Goal: Register for event/course

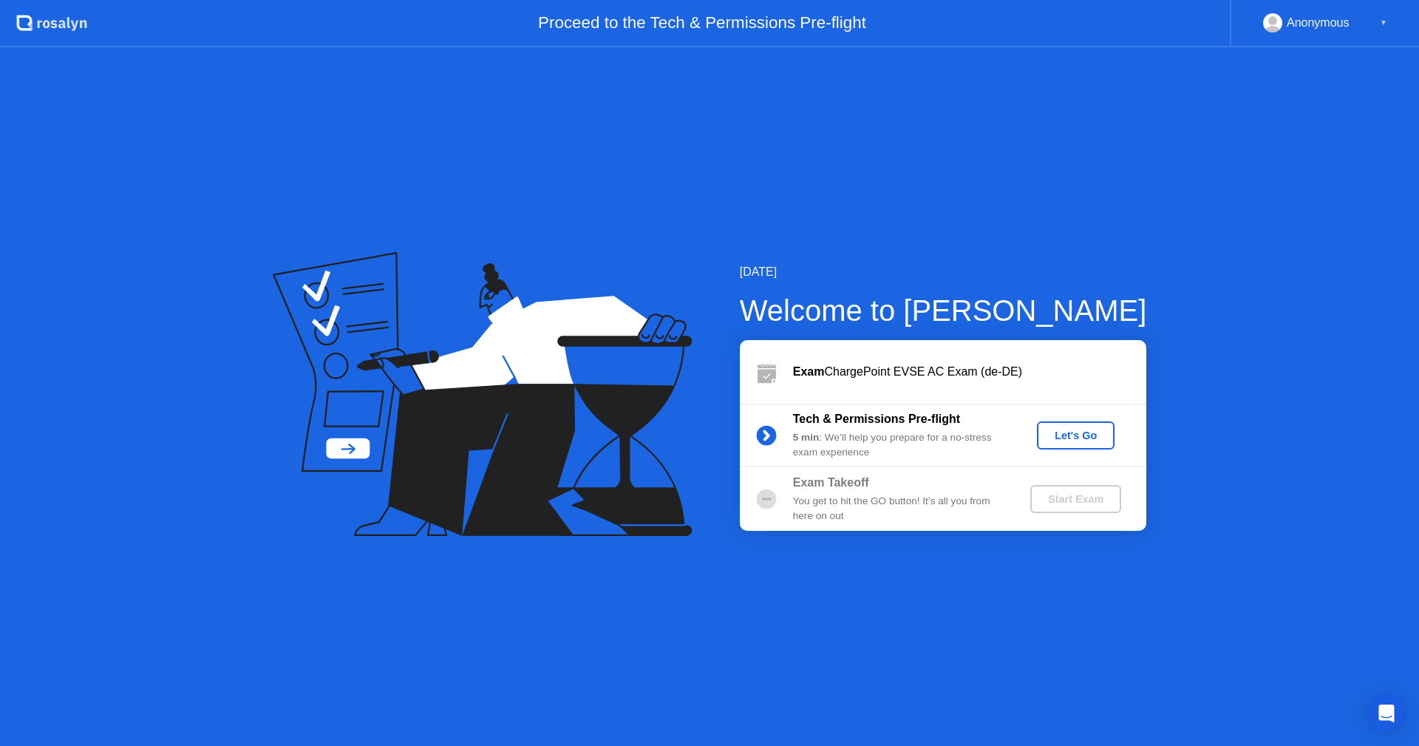
click at [999, 358] on div "Exam ChargePoint EVSE AC Exam (de-DE)" at bounding box center [943, 372] width 406 height 64
click at [999, 376] on div "Exam ChargePoint EVSE AC Exam (de-DE)" at bounding box center [969, 372] width 353 height 18
click at [1004, 368] on div "Exam ChargePoint EVSE AC Exam (de-DE)" at bounding box center [969, 372] width 353 height 18
click at [915, 378] on div "Exam ChargePoint EVSE AC Exam (de-DE)" at bounding box center [969, 372] width 353 height 18
click at [1077, 434] on div "Let's Go" at bounding box center [1076, 435] width 66 height 12
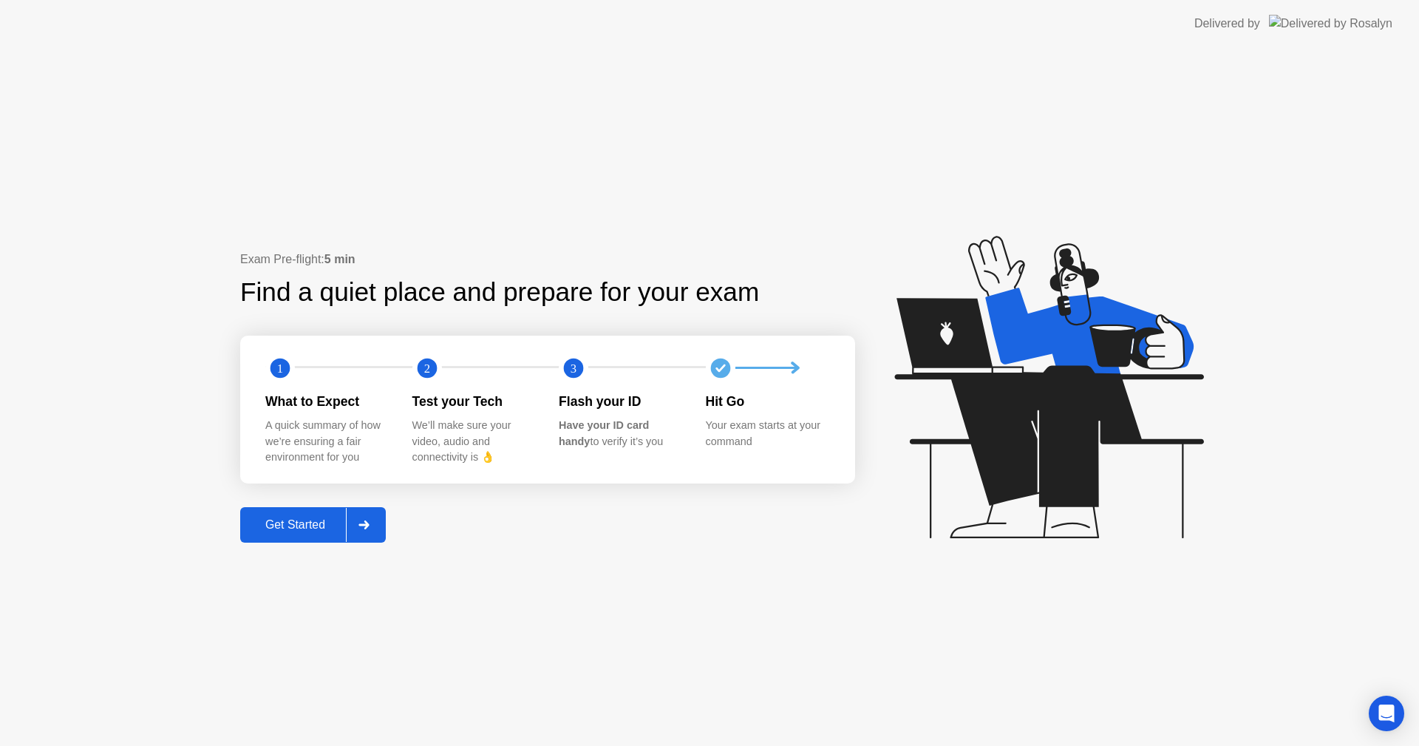
click at [369, 522] on icon at bounding box center [363, 524] width 10 height 9
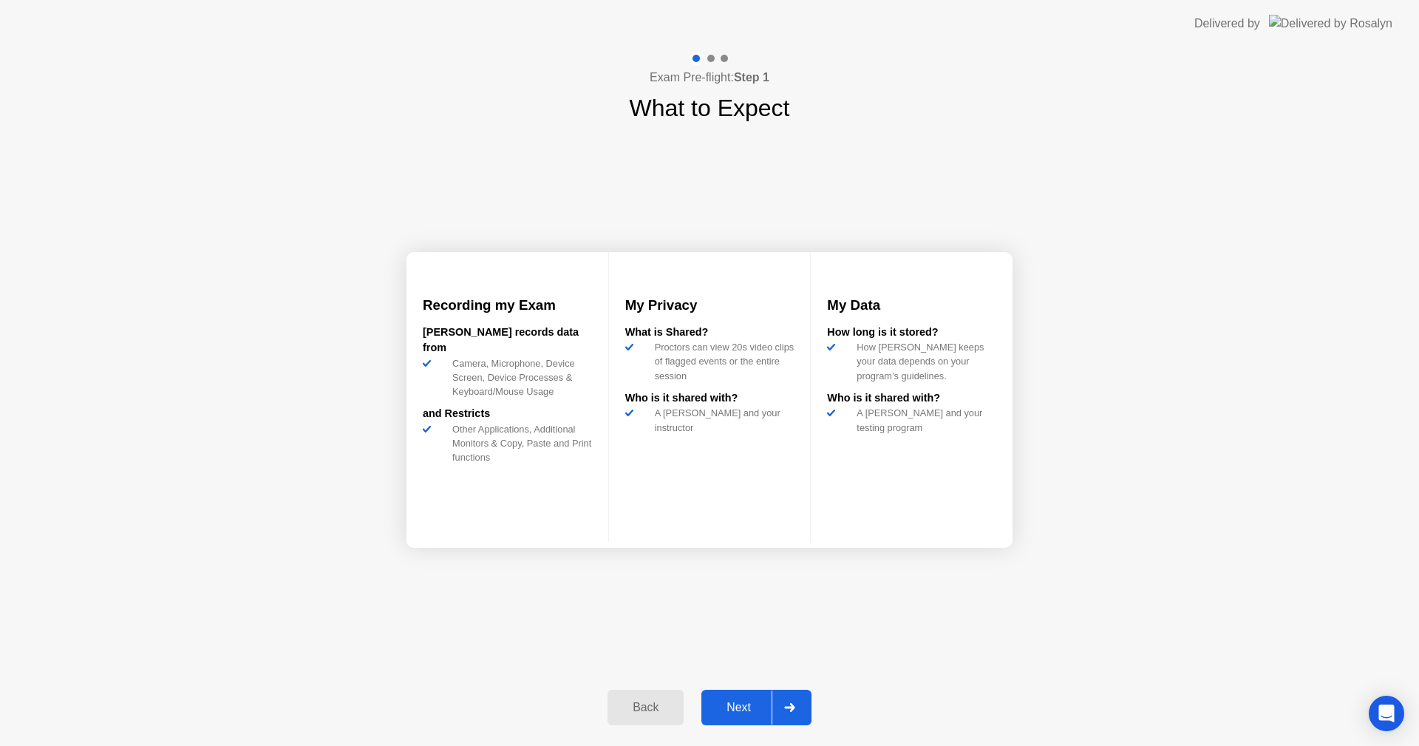
click at [775, 707] on div at bounding box center [788, 707] width 35 height 34
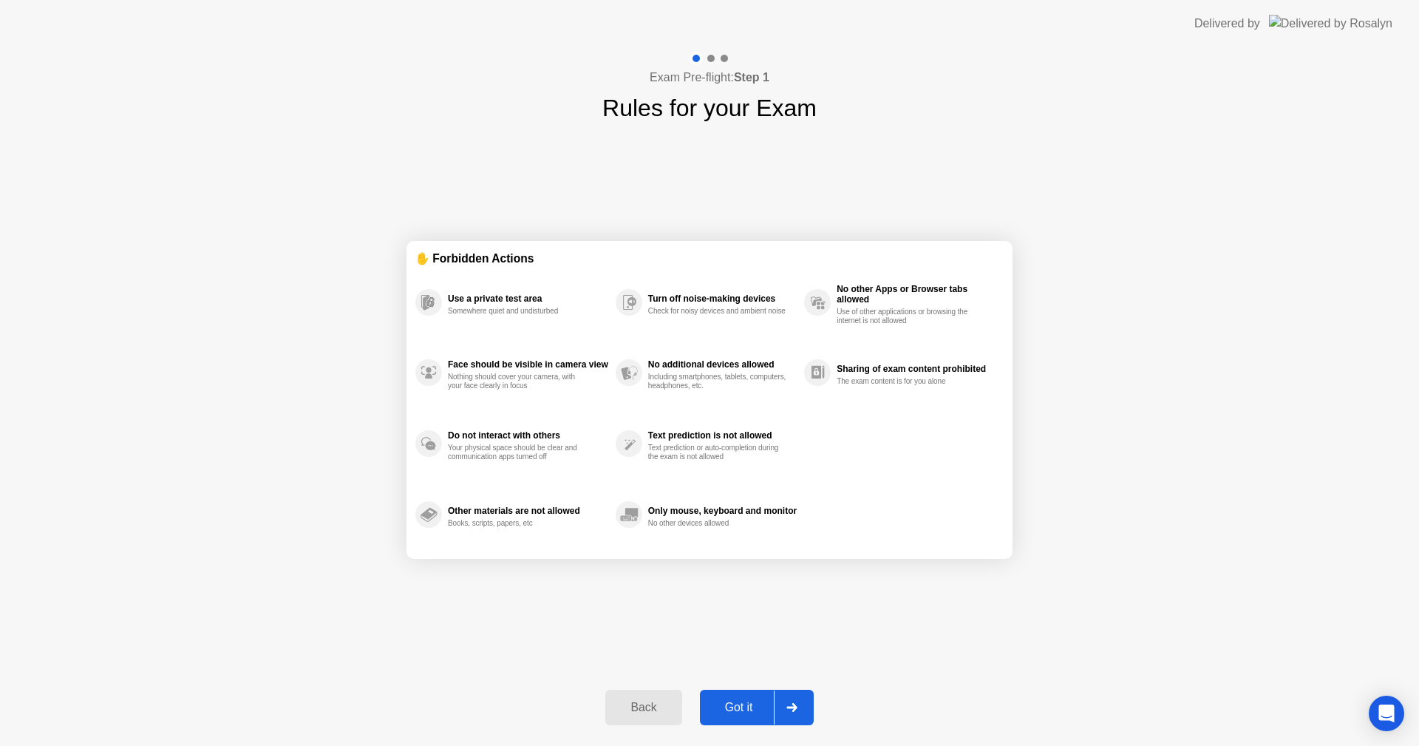
drag, startPoint x: 833, startPoint y: 701, endPoint x: 815, endPoint y: 705, distance: 18.1
click at [824, 704] on div "Exam Pre-flight: Step 1 Rules for your Exam ✋ Forbidden Actions Use a private t…" at bounding box center [709, 396] width 1419 height 698
click at [813, 706] on button "Got it" at bounding box center [757, 706] width 114 height 35
select select "**********"
select select "*******"
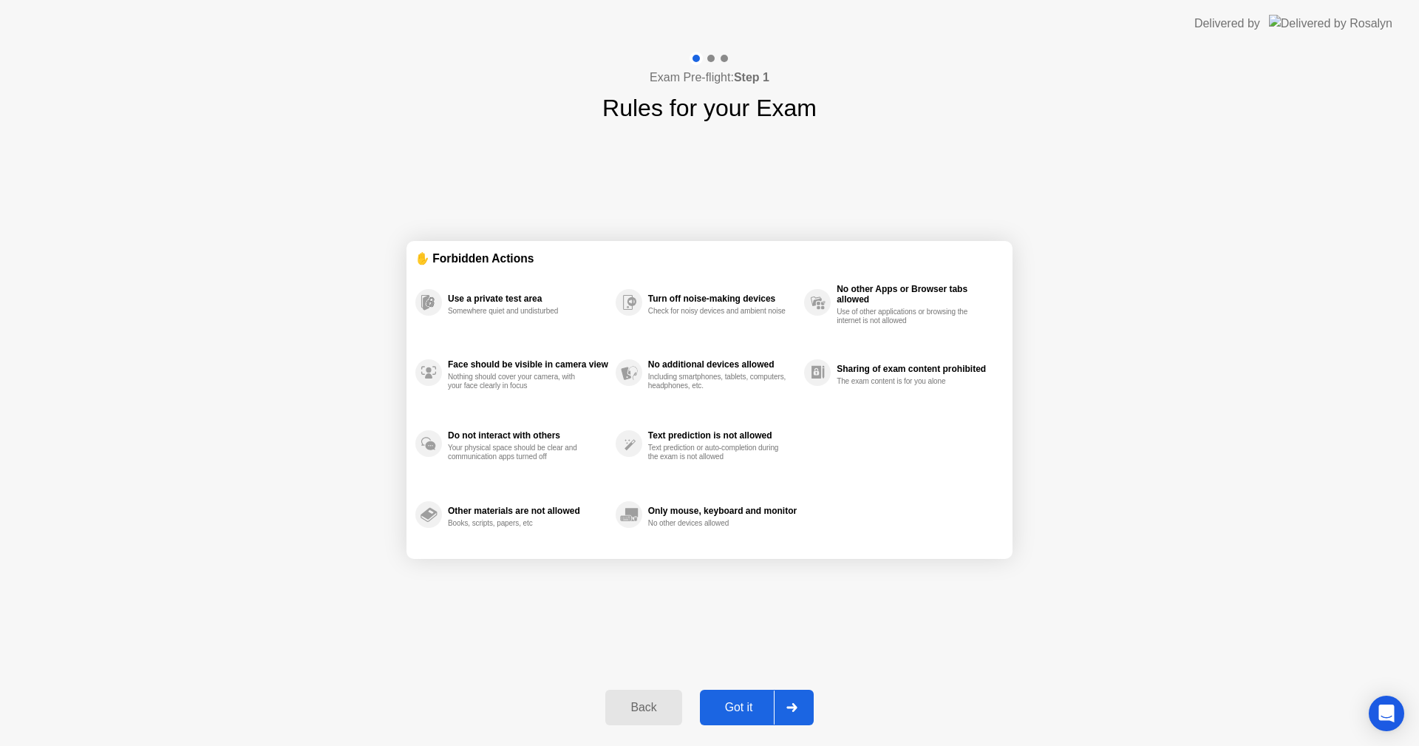
select select "*******"
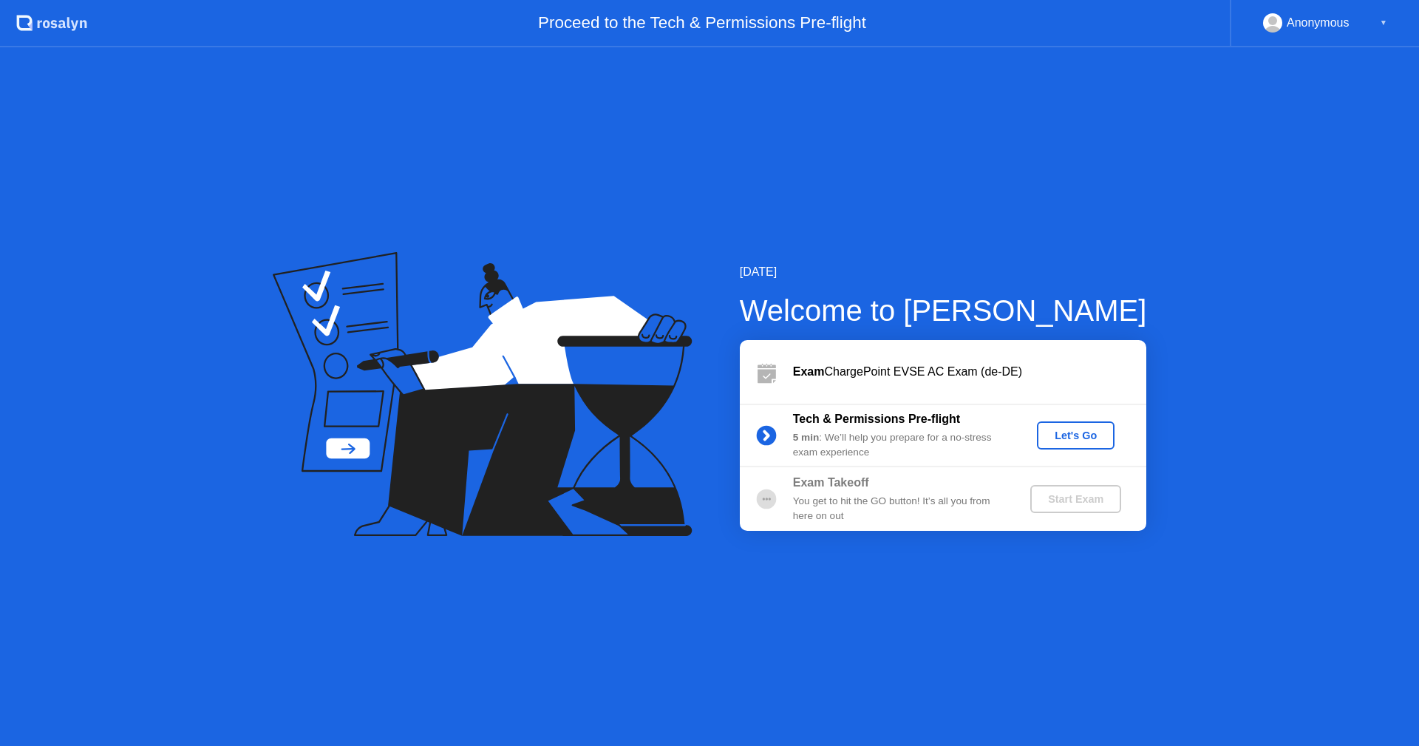
click at [1075, 445] on button "Let's Go" at bounding box center [1076, 435] width 78 height 28
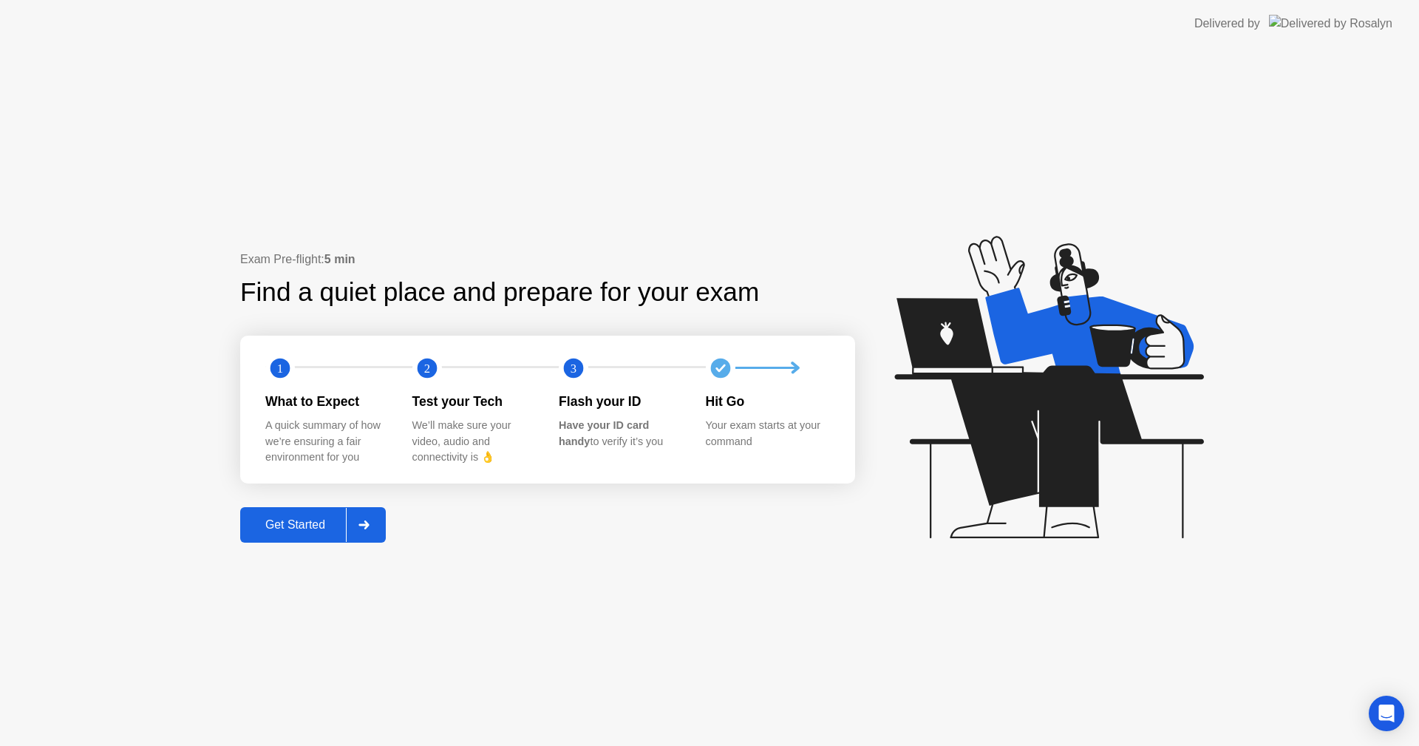
click at [378, 523] on div at bounding box center [363, 525] width 35 height 34
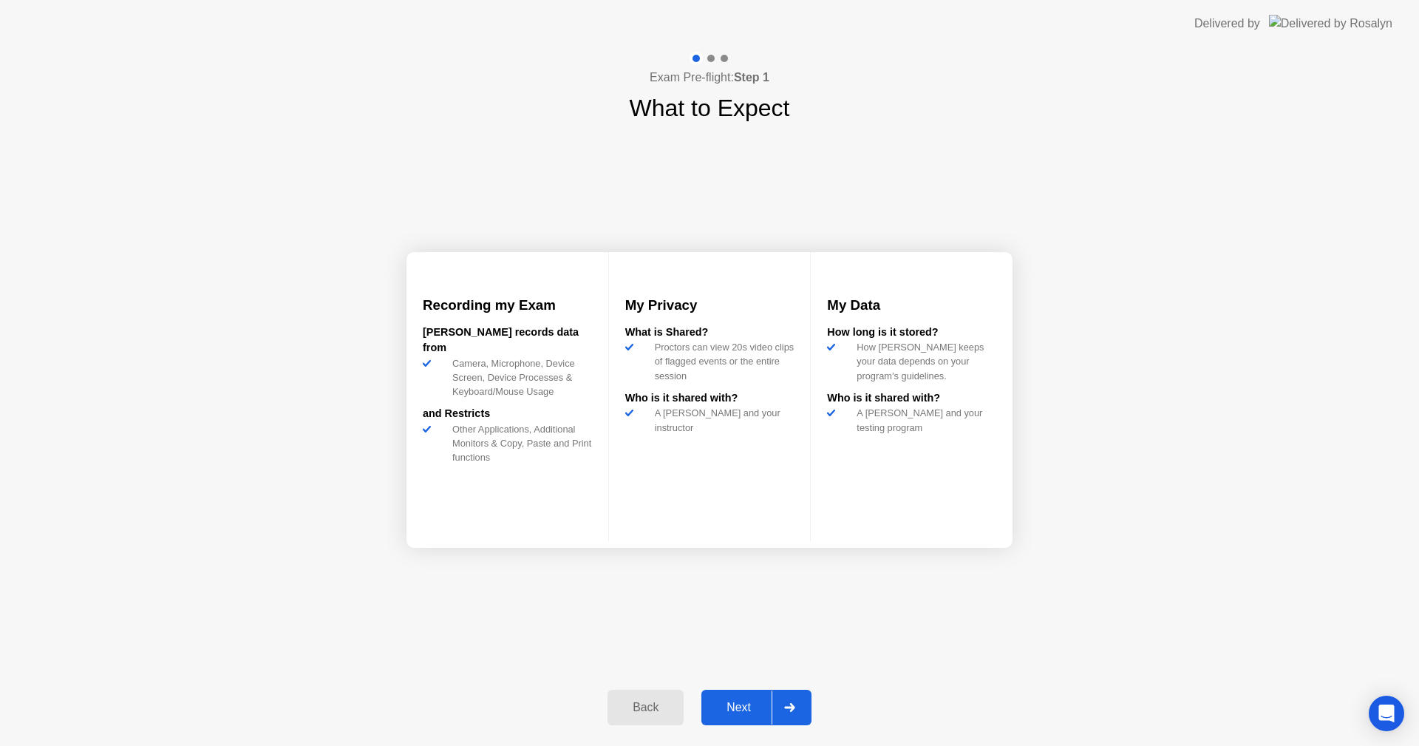
click at [770, 707] on div "Next" at bounding box center [739, 707] width 66 height 13
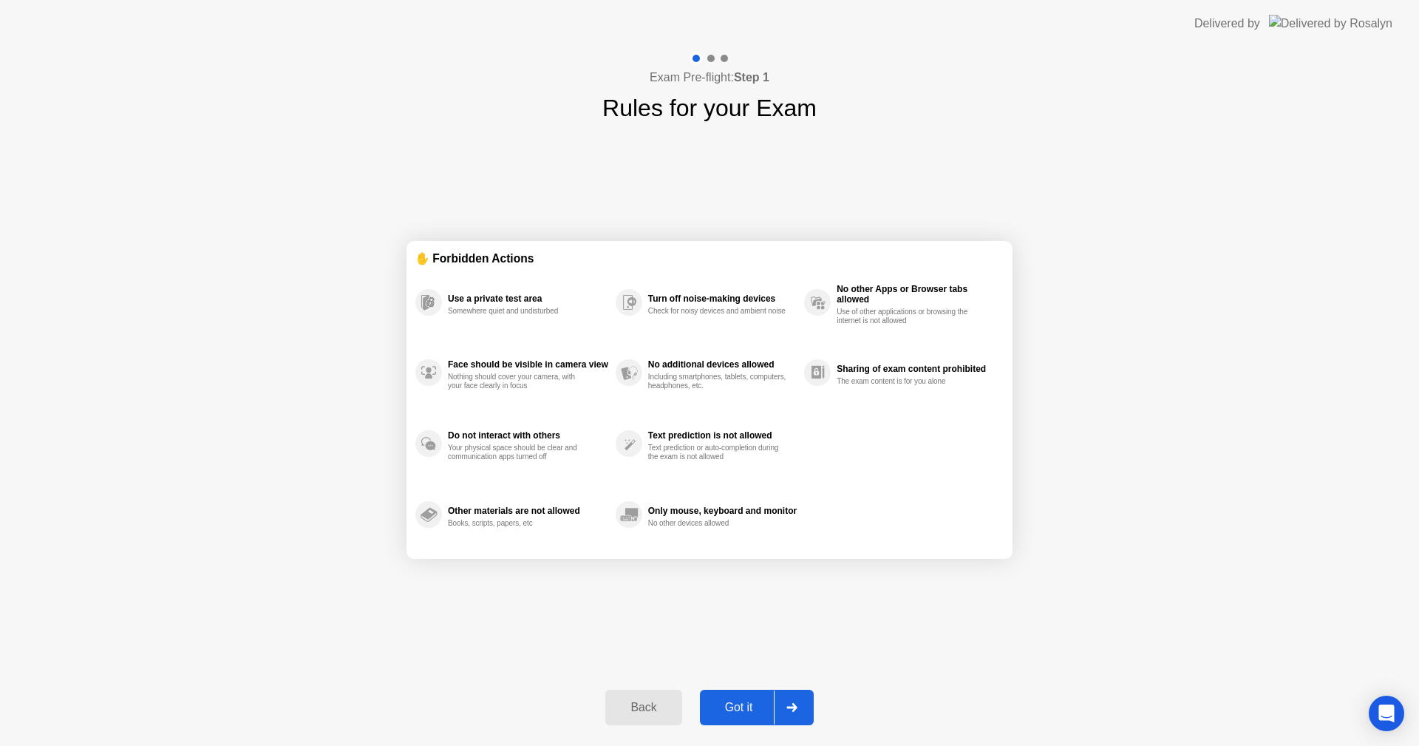
click at [770, 706] on div "Got it" at bounding box center [738, 707] width 69 height 13
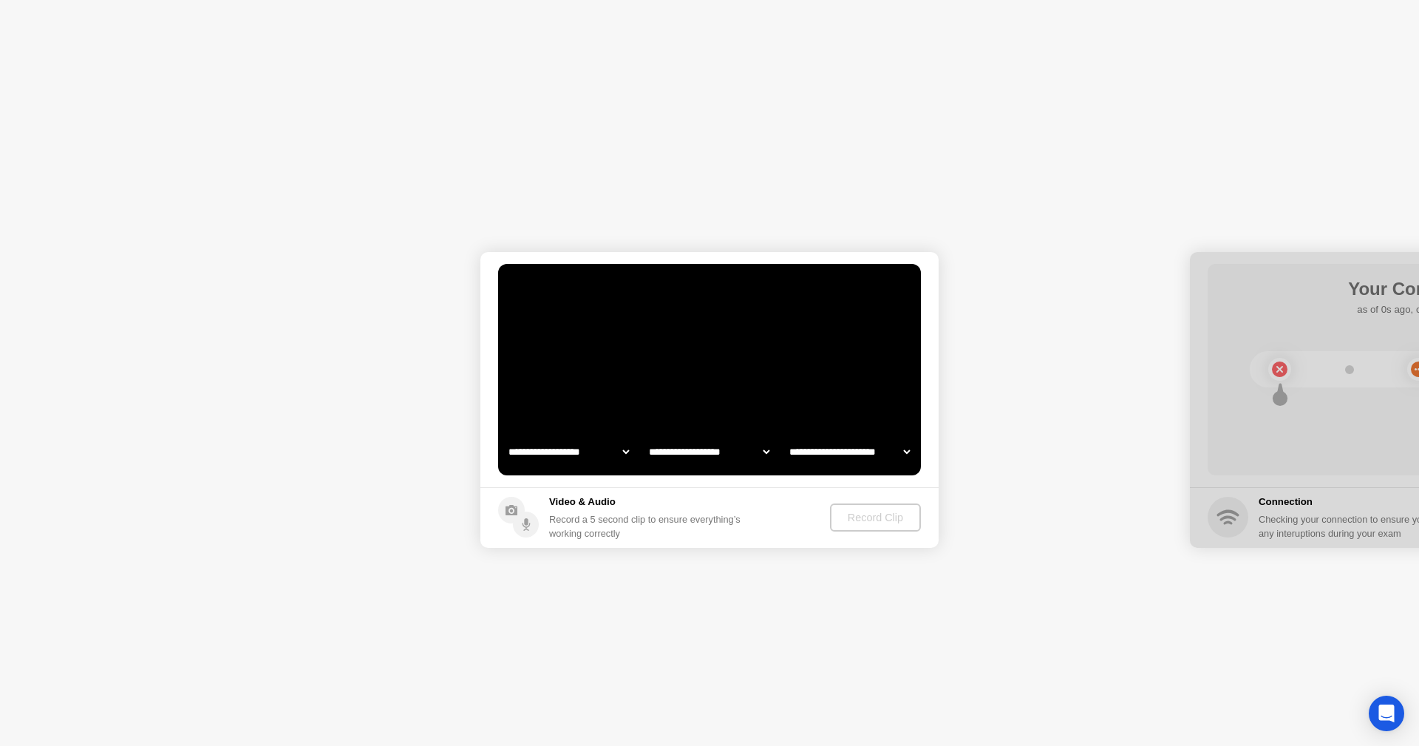
select select "**********"
select select "*******"
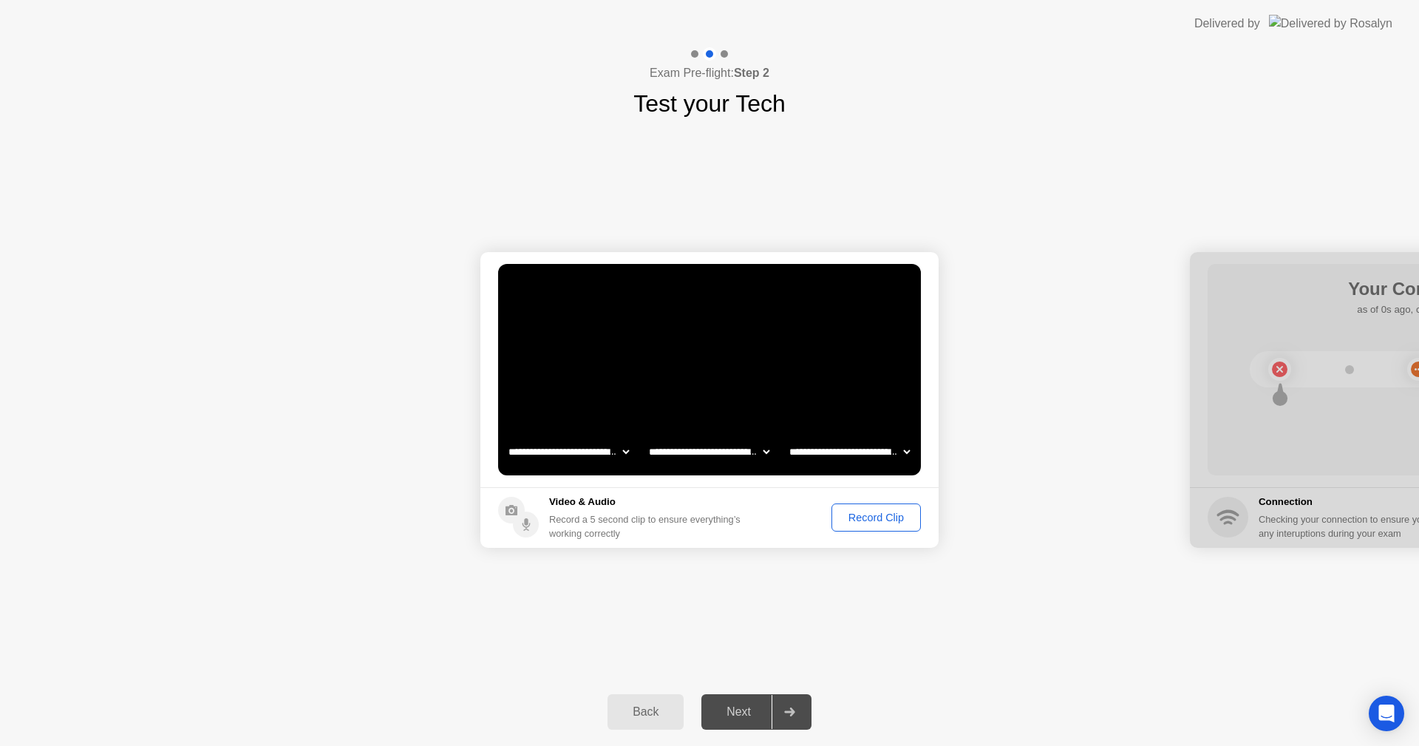
click at [887, 521] on div "Record Clip" at bounding box center [876, 517] width 79 height 12
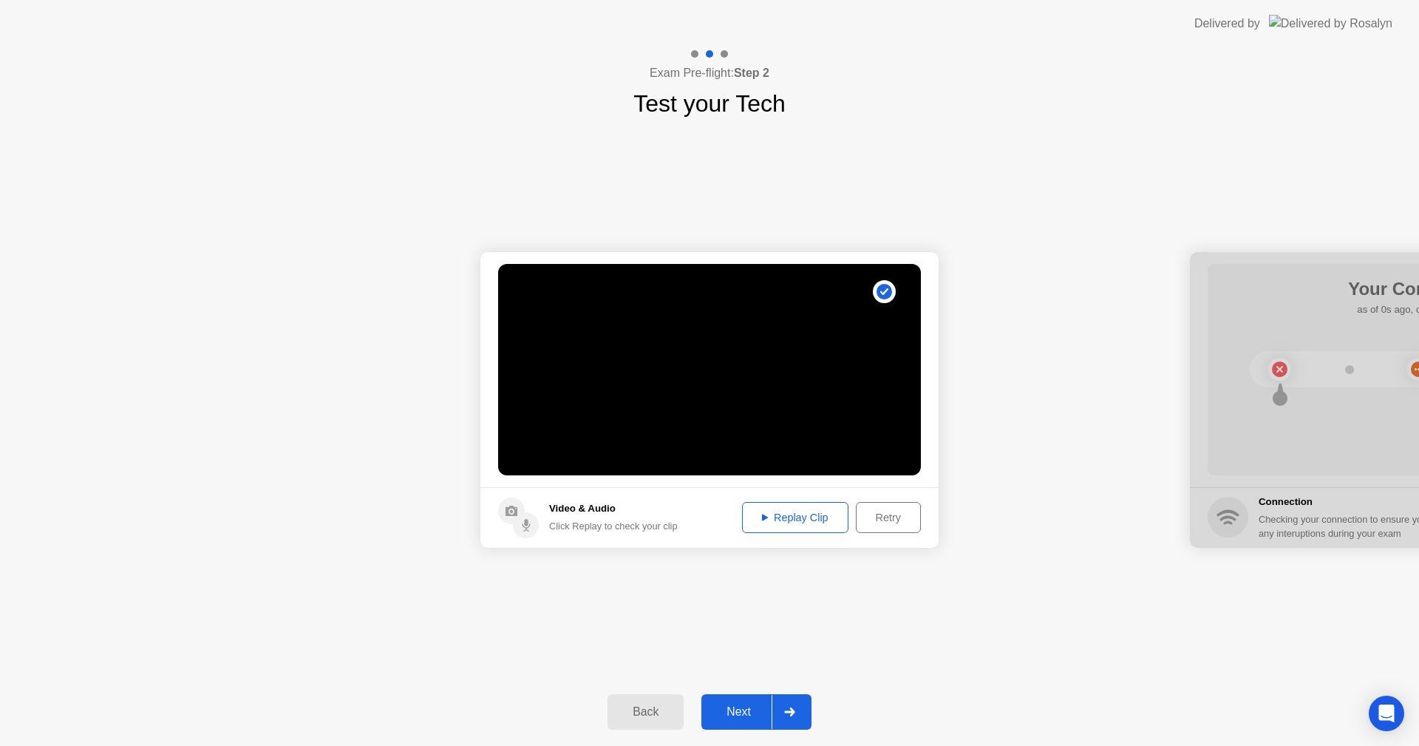
click at [795, 721] on div at bounding box center [788, 712] width 35 height 34
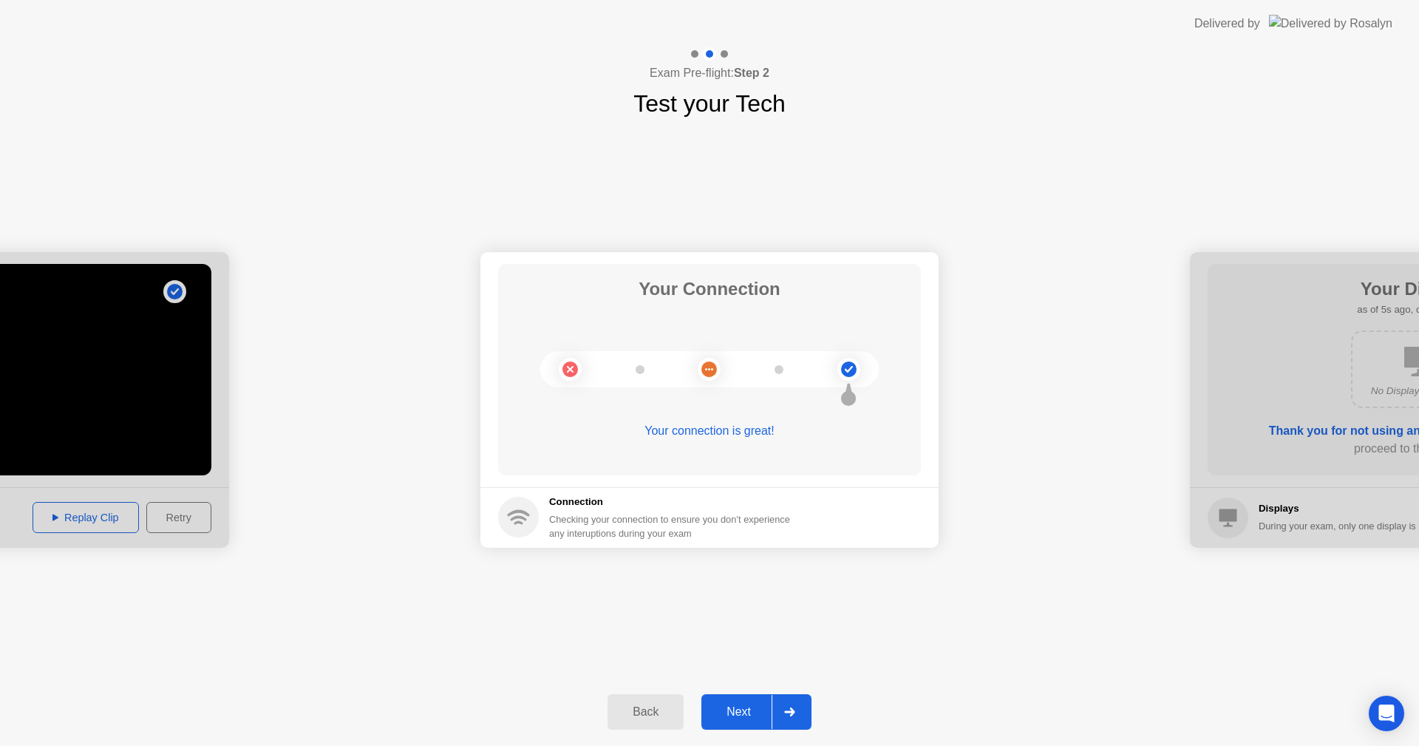
click at [795, 712] on icon at bounding box center [789, 711] width 11 height 9
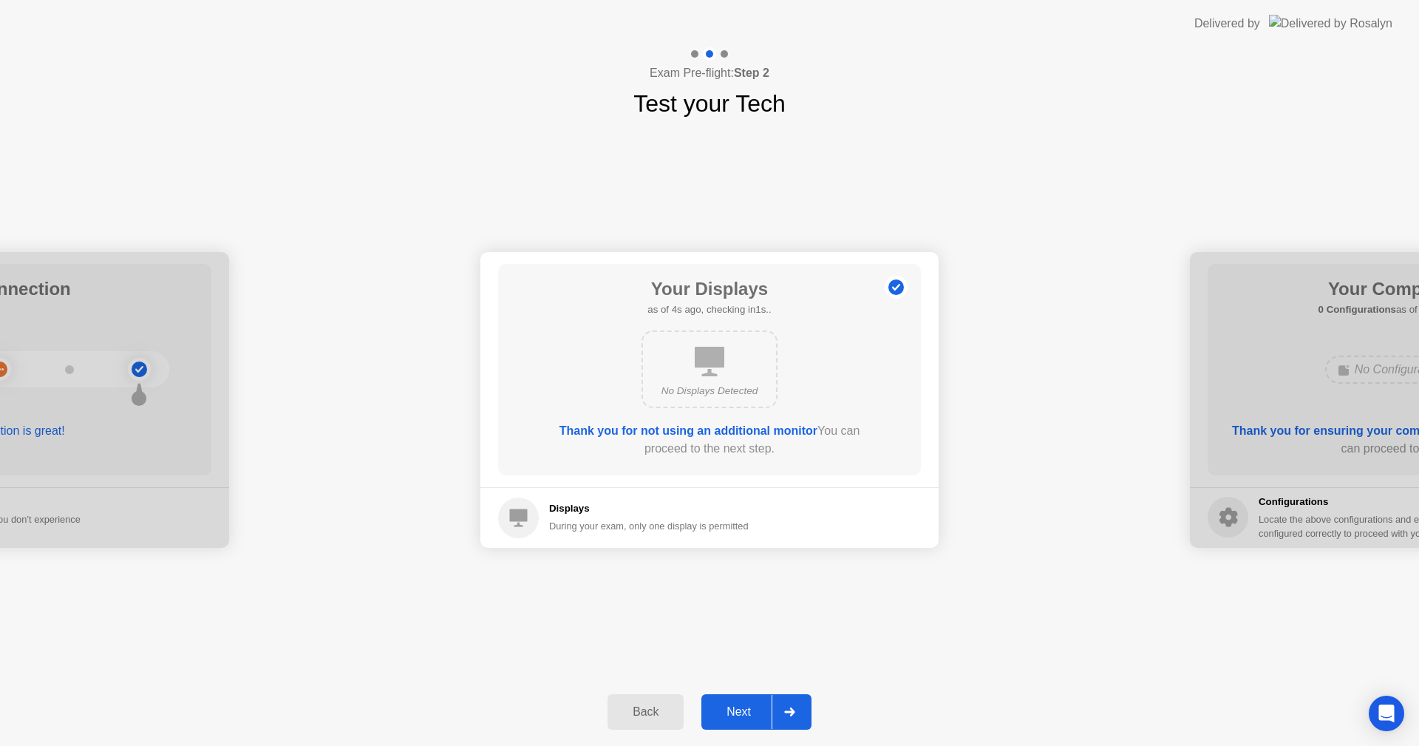
click at [795, 712] on icon at bounding box center [789, 711] width 11 height 9
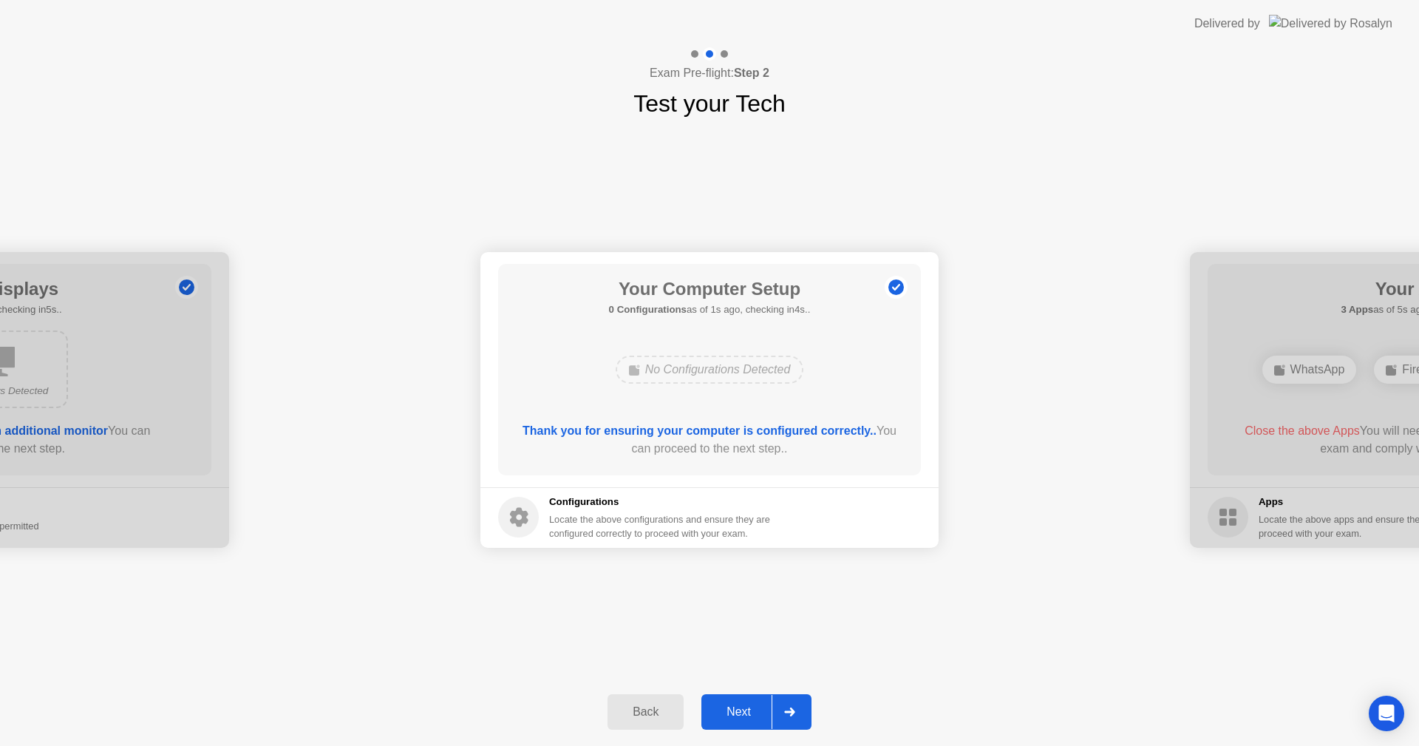
click at [795, 712] on icon at bounding box center [789, 711] width 11 height 9
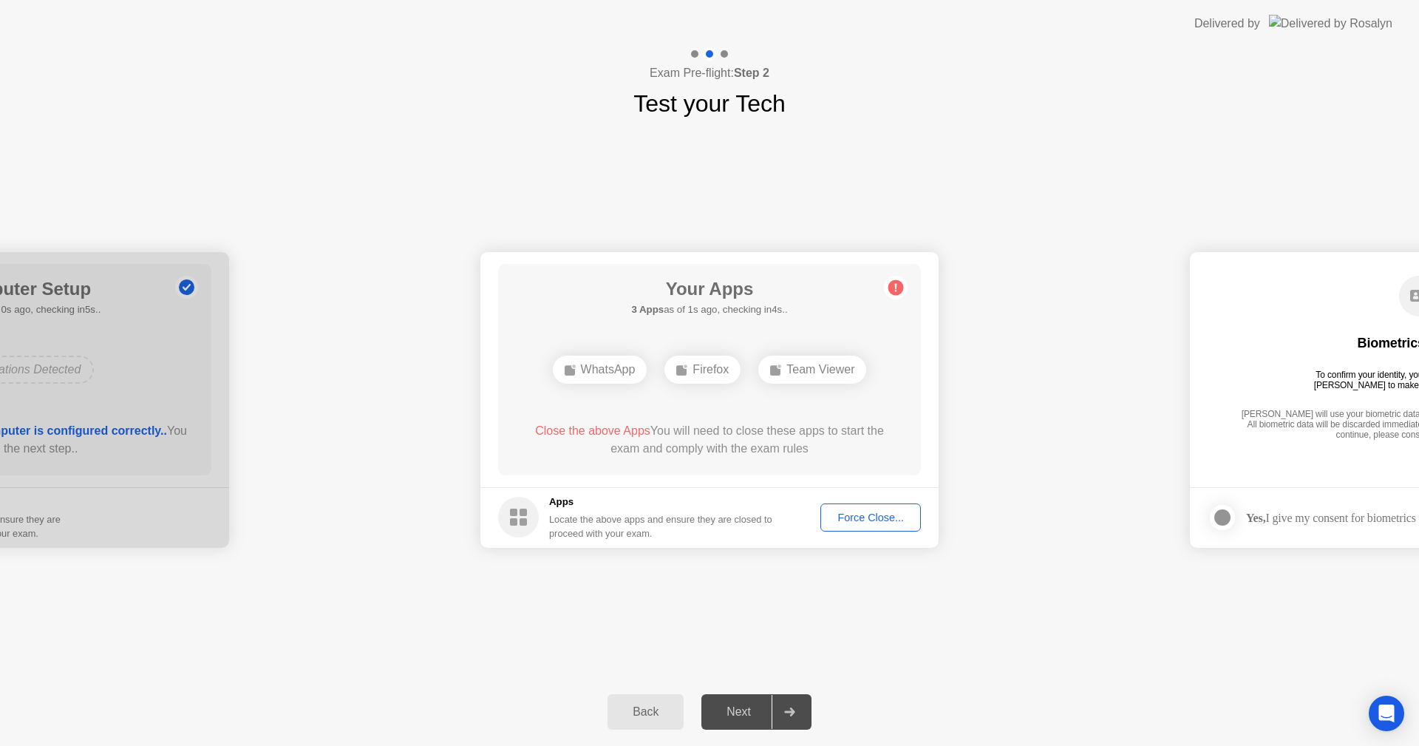
click at [795, 712] on icon at bounding box center [789, 711] width 11 height 9
click at [876, 527] on button "Force Close..." at bounding box center [870, 517] width 100 height 28
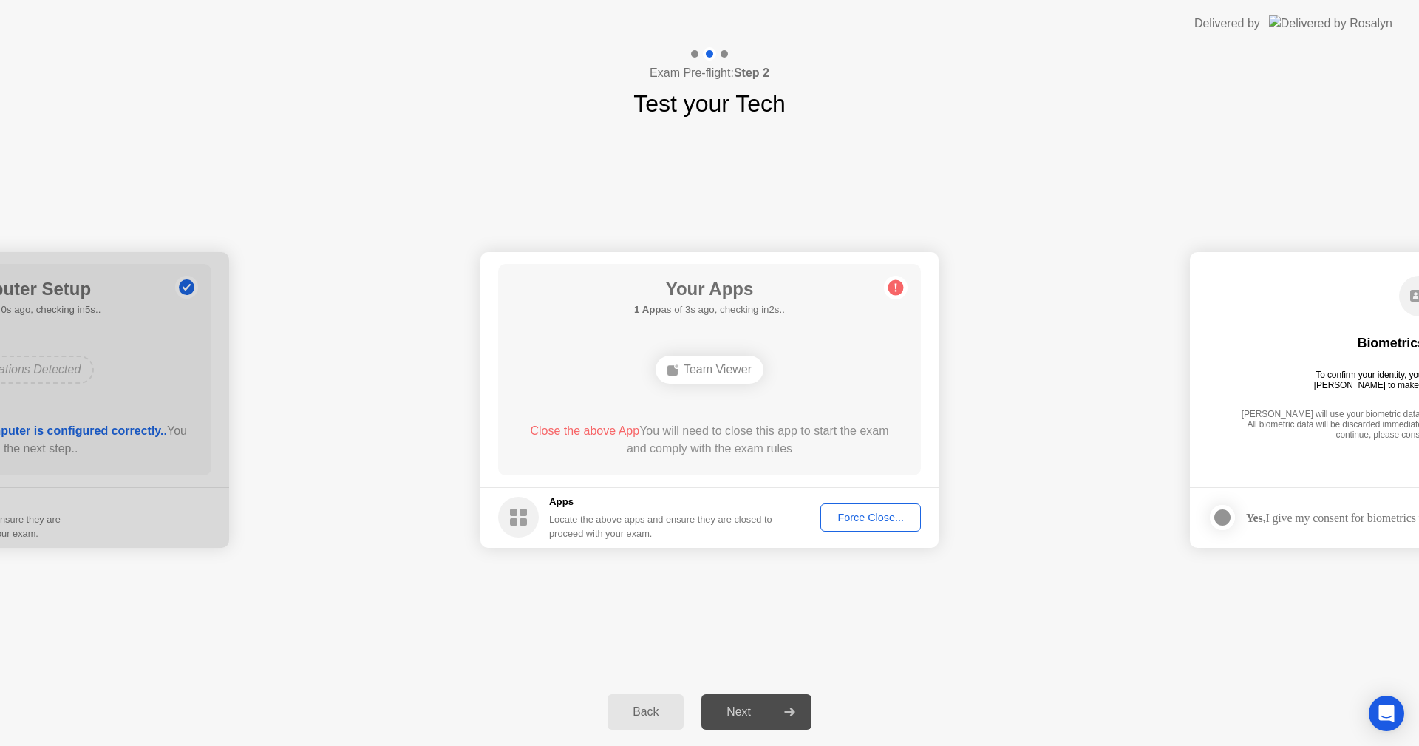
click at [867, 518] on div "Force Close..." at bounding box center [870, 517] width 90 height 12
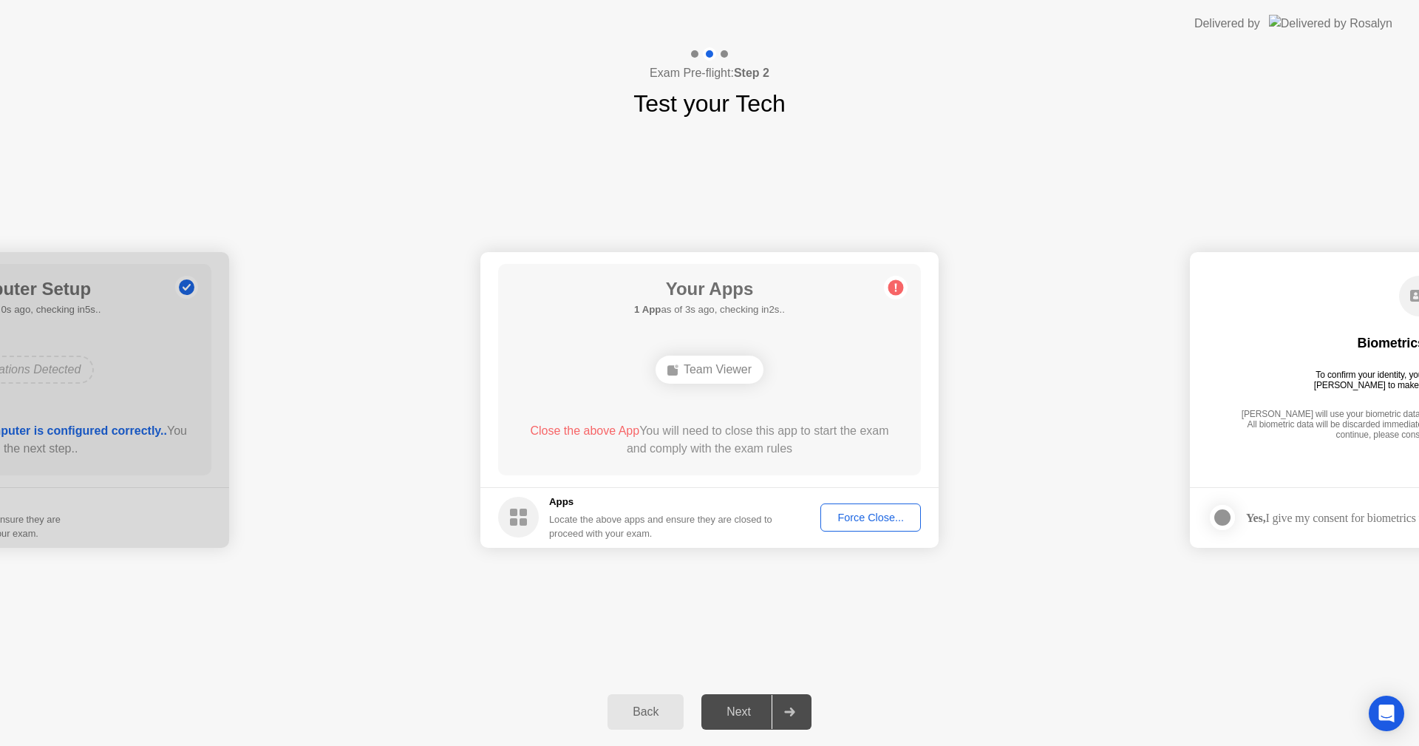
click at [666, 446] on div "Close the above App You will need to close this app to start the exam and compl…" at bounding box center [709, 439] width 381 height 35
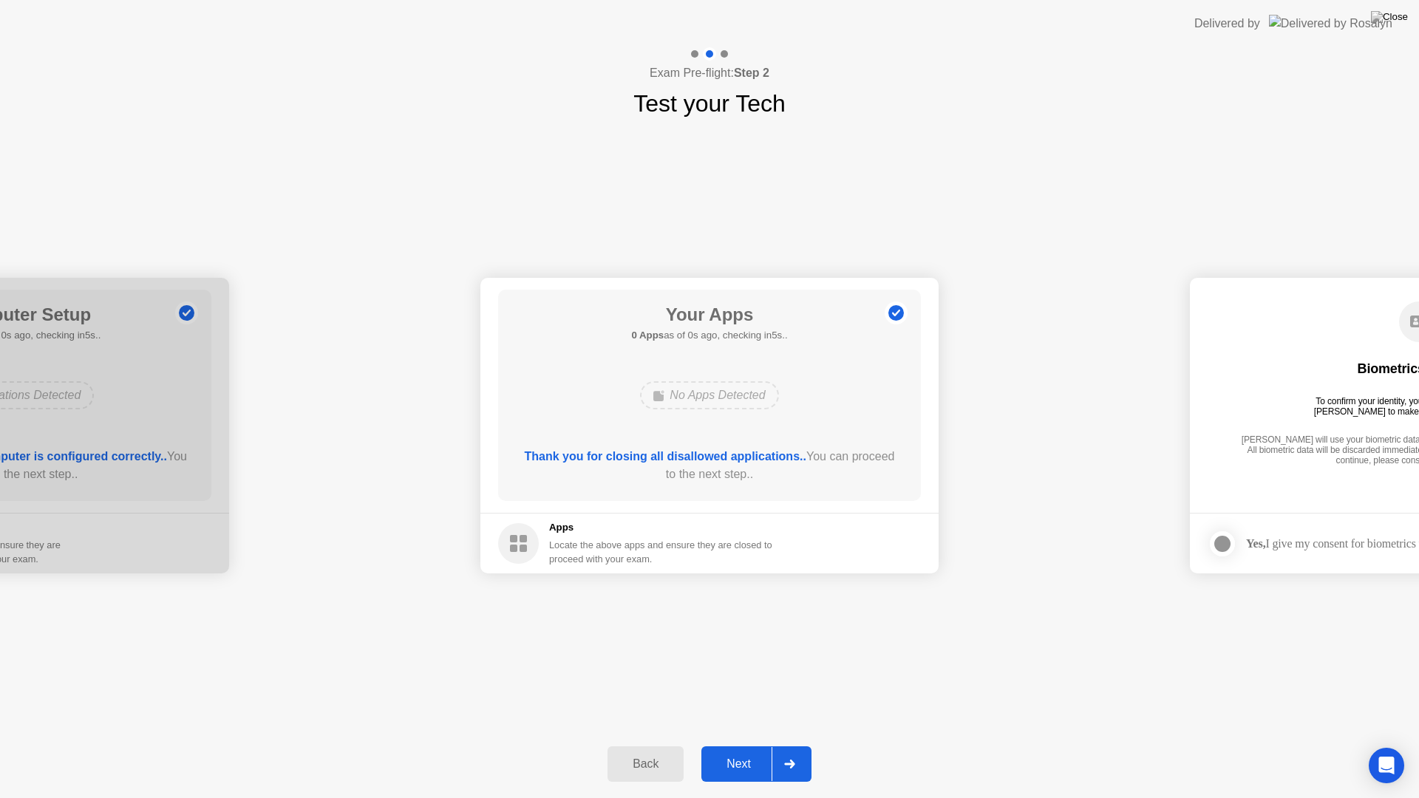
click at [1179, 126] on div "**********" at bounding box center [709, 425] width 1419 height 609
click at [756, 743] on div "Back Next" at bounding box center [709, 764] width 1419 height 68
click at [753, 745] on div "Next" at bounding box center [739, 763] width 66 height 13
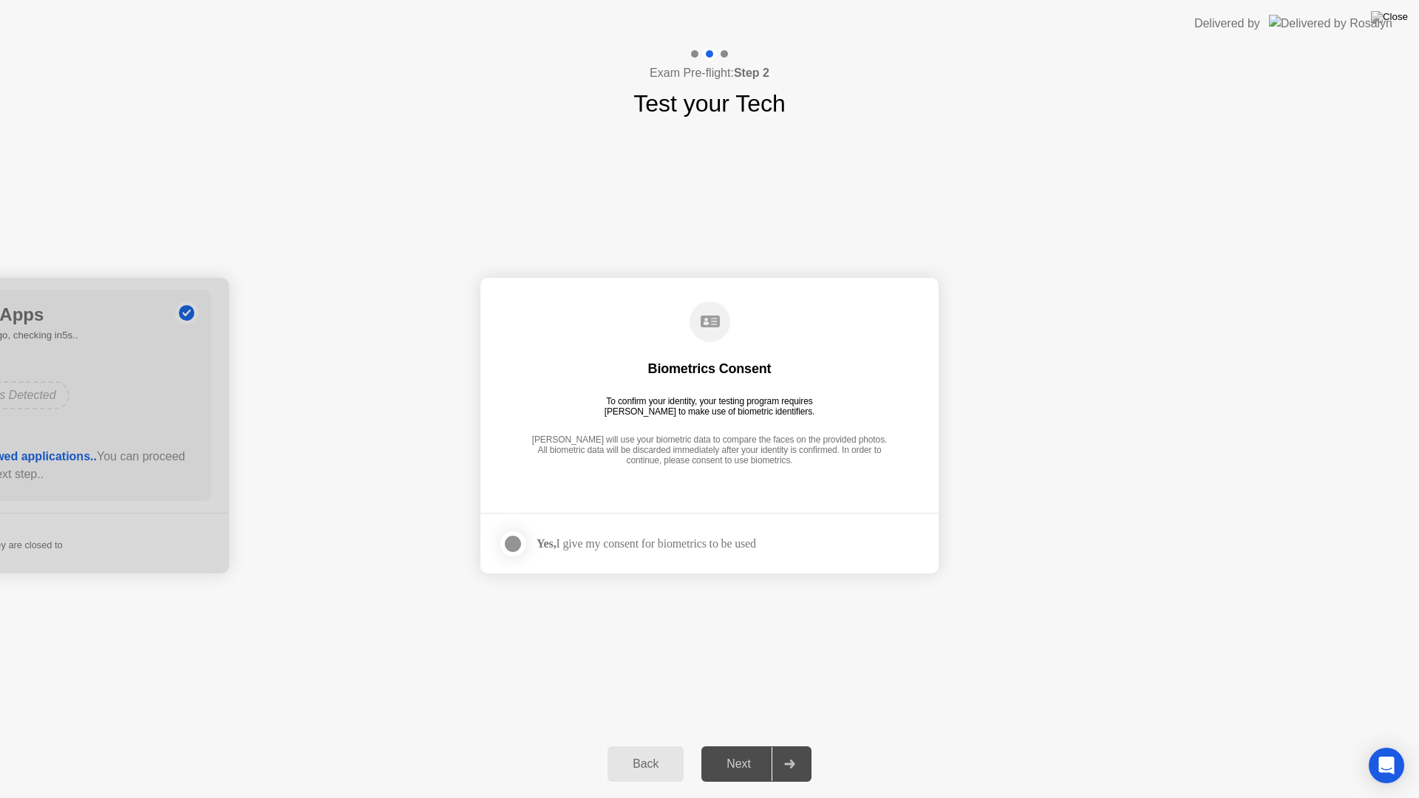
click at [512, 546] on div at bounding box center [513, 544] width 18 height 18
click at [760, 745] on div "Next" at bounding box center [739, 763] width 66 height 13
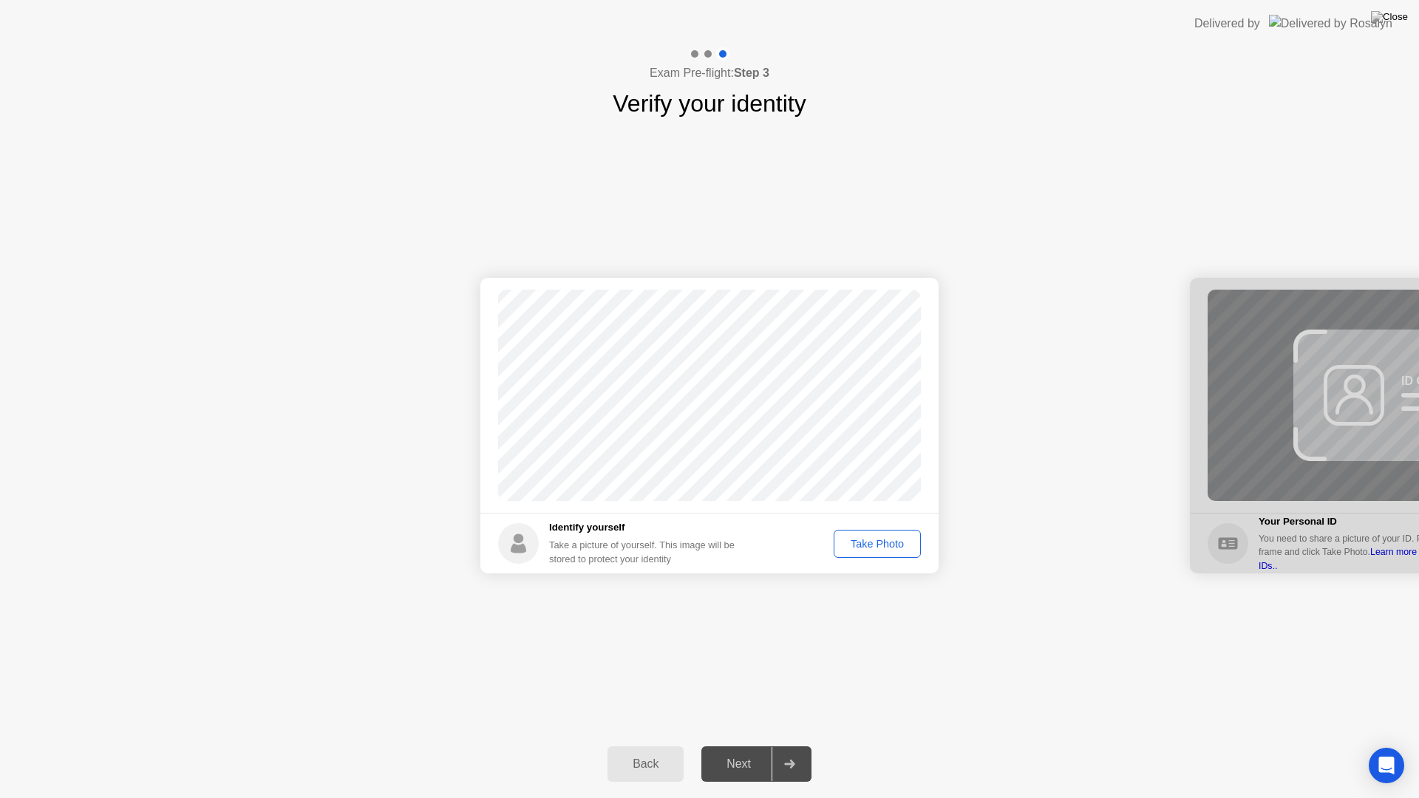
click at [879, 544] on div "Take Photo" at bounding box center [877, 544] width 77 height 12
click at [791, 745] on icon at bounding box center [789, 764] width 10 height 9
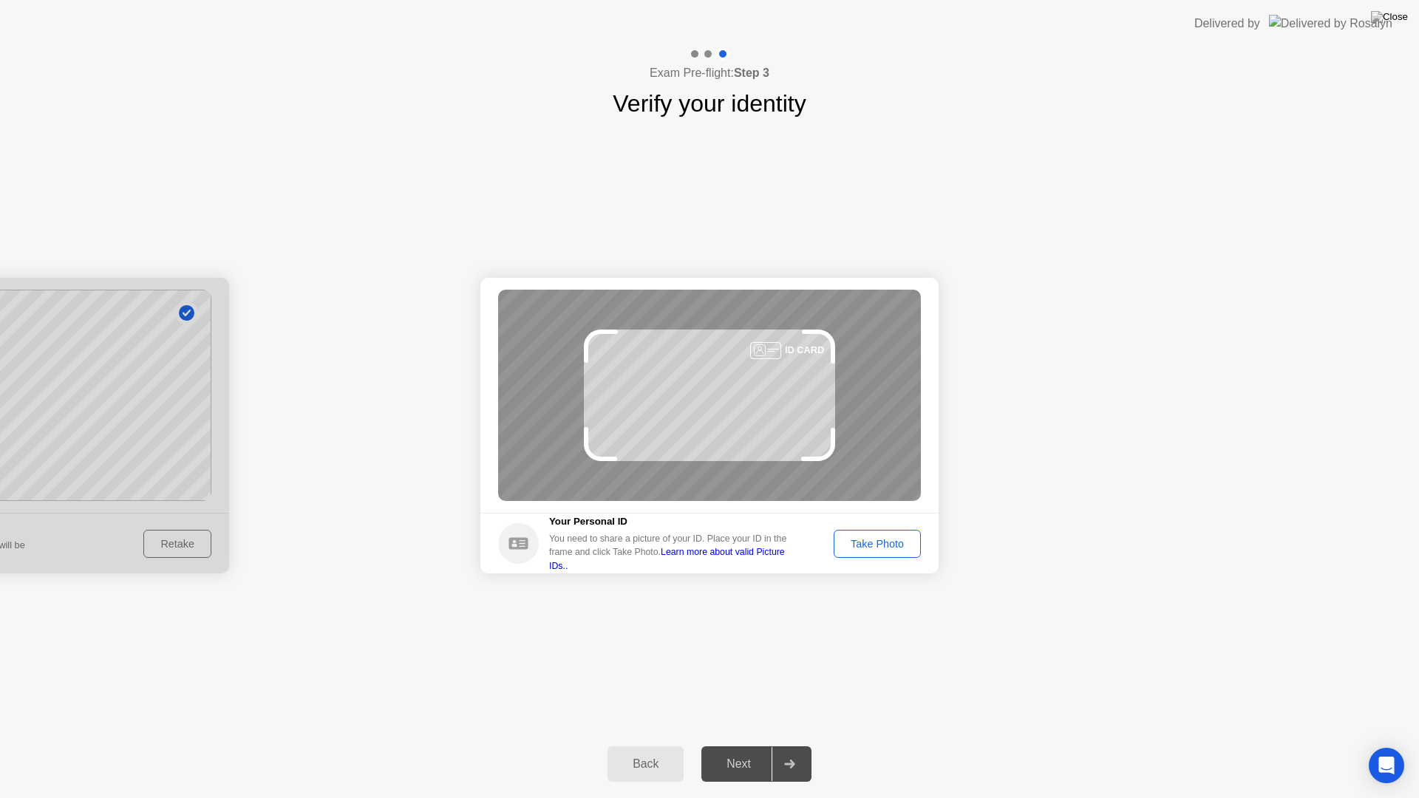
click at [884, 550] on div "Take Photo" at bounding box center [877, 544] width 77 height 12
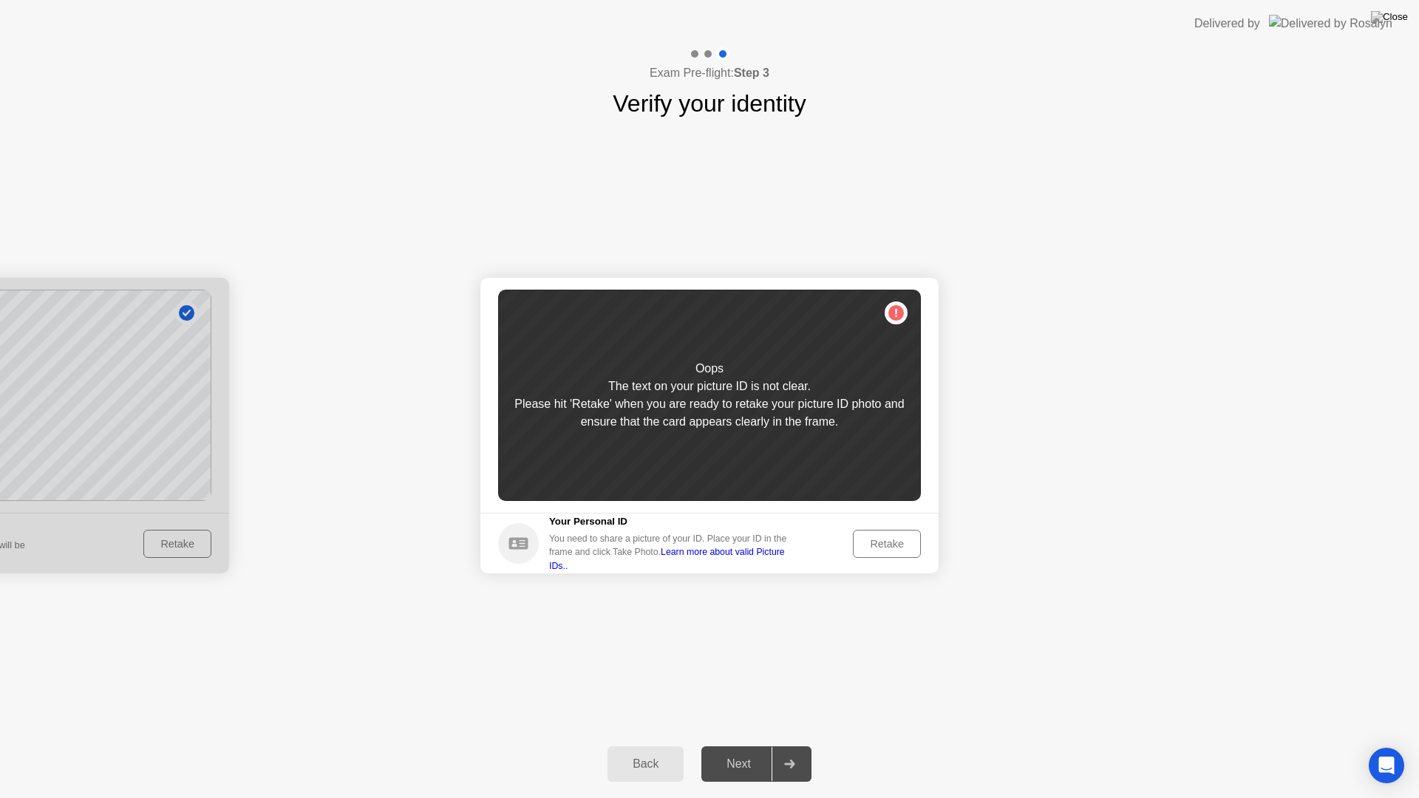
click at [883, 548] on div "Retake" at bounding box center [887, 544] width 58 height 12
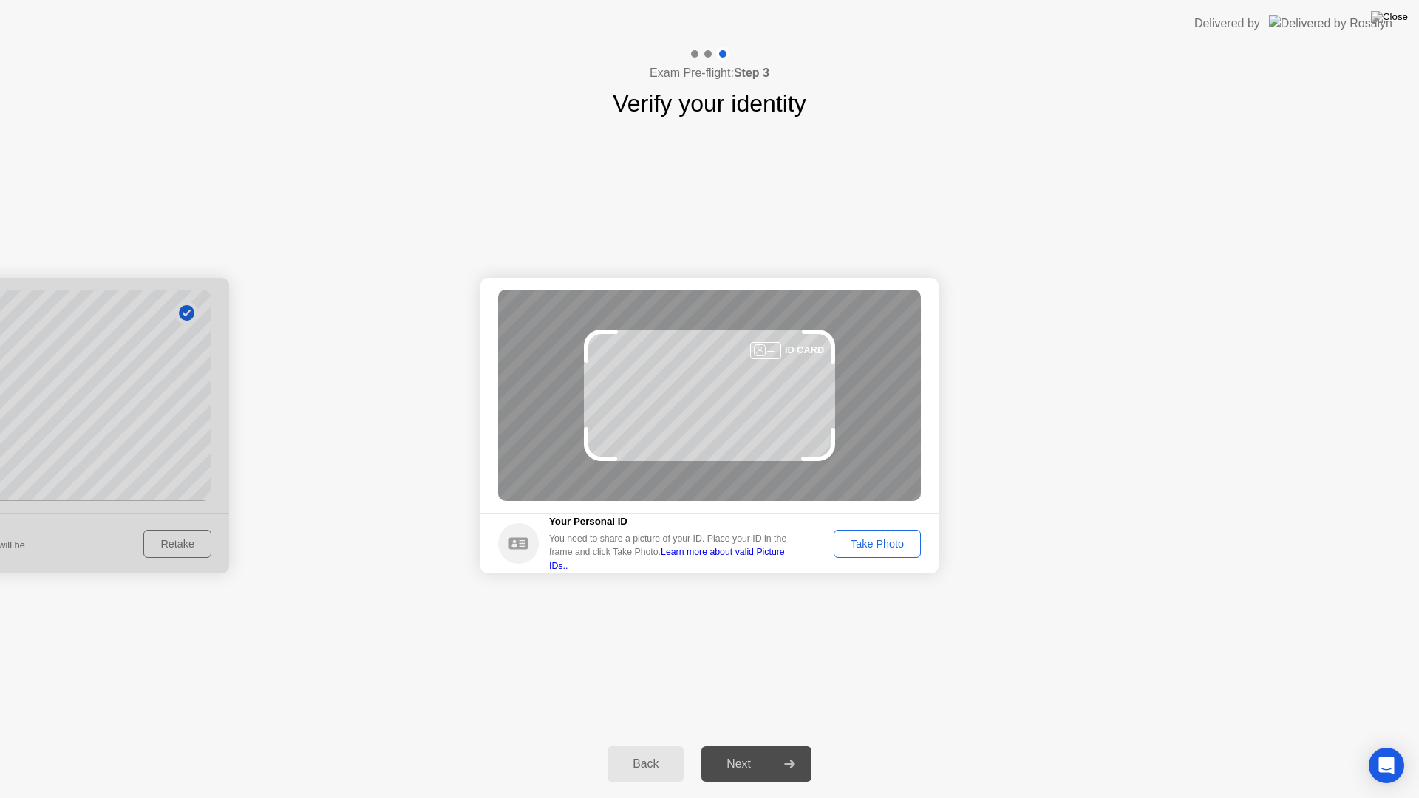
click at [899, 544] on div "Take Photo" at bounding box center [877, 544] width 77 height 12
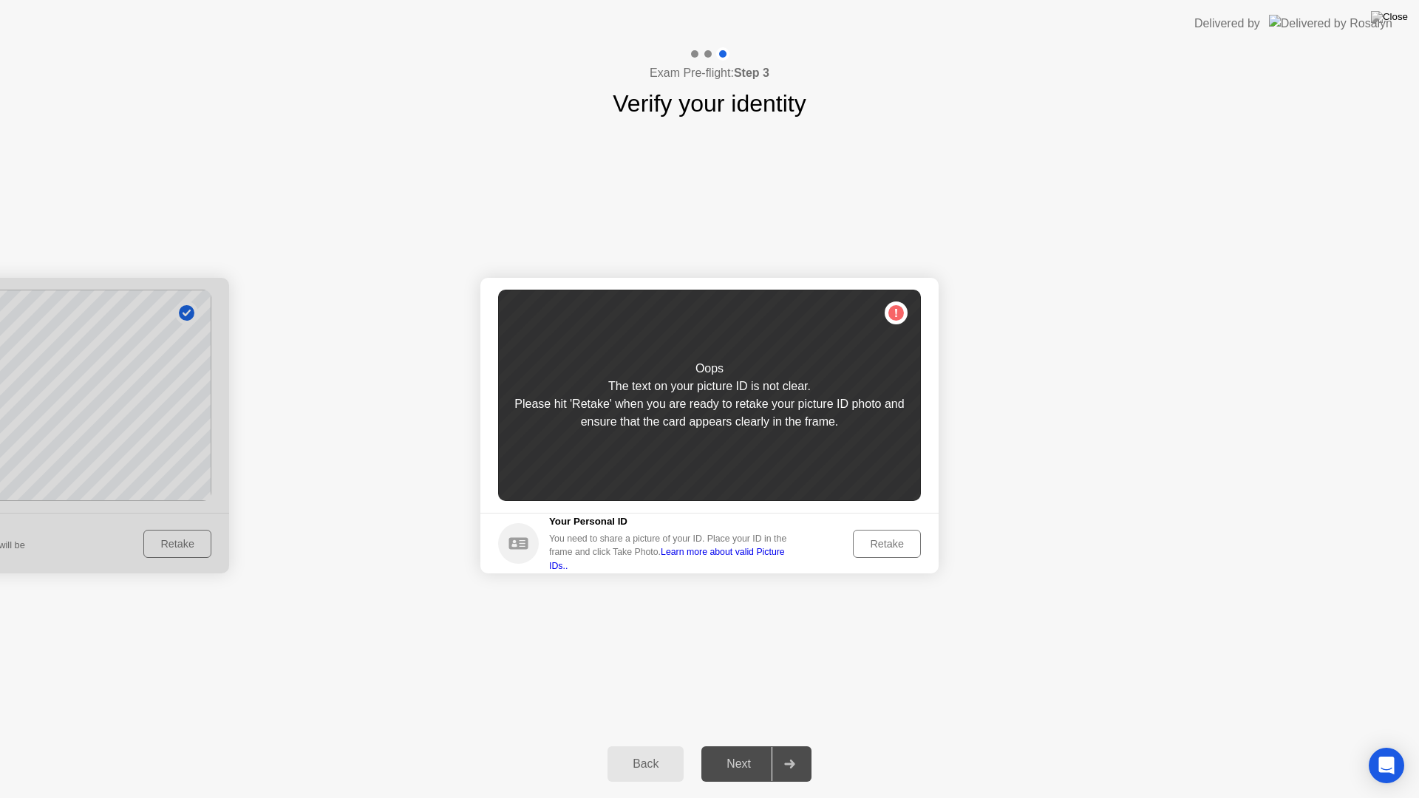
click at [898, 548] on div "Retake" at bounding box center [887, 544] width 58 height 12
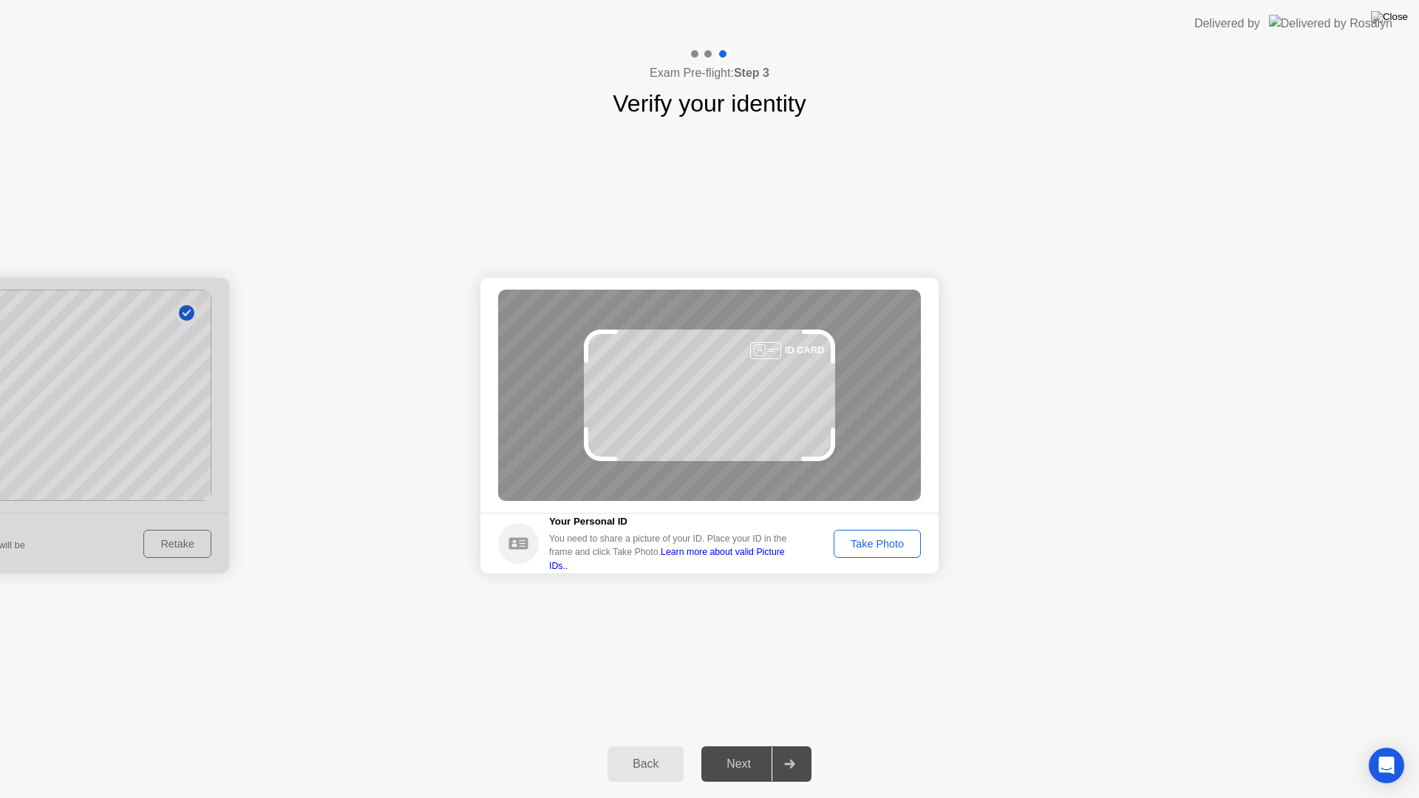
click at [898, 548] on div "Take Photo" at bounding box center [877, 544] width 77 height 12
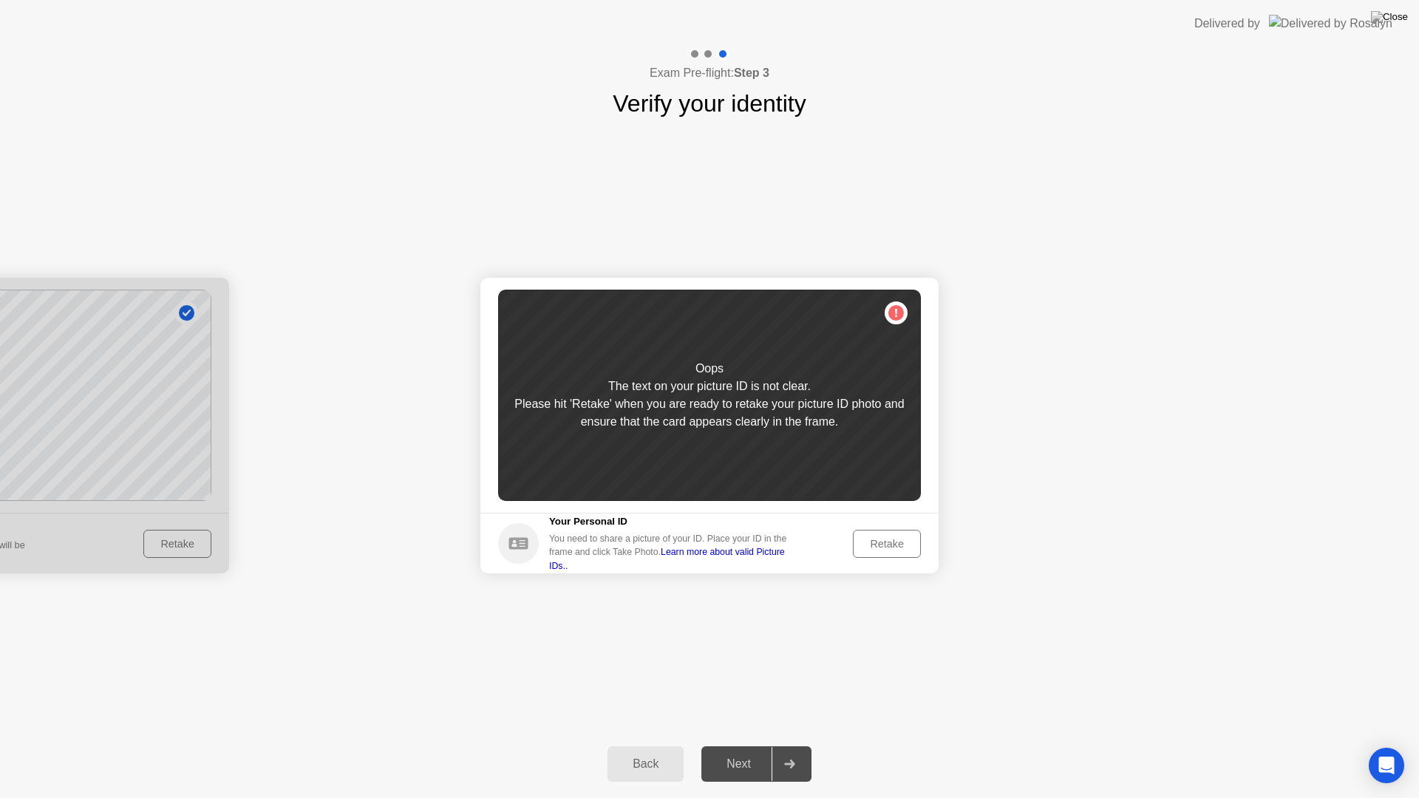
click at [898, 548] on div "Retake" at bounding box center [887, 544] width 58 height 12
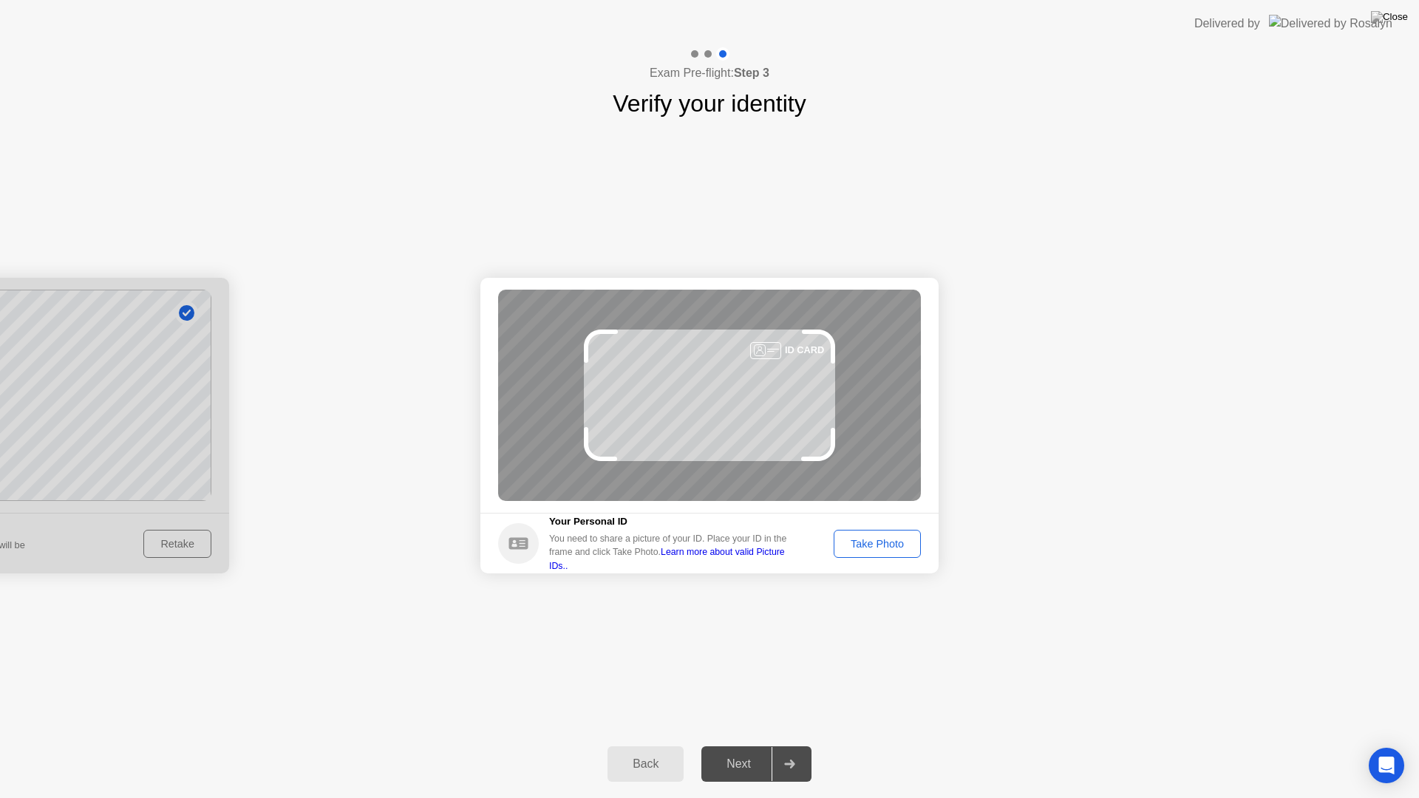
click at [905, 545] on div "Take Photo" at bounding box center [877, 544] width 77 height 12
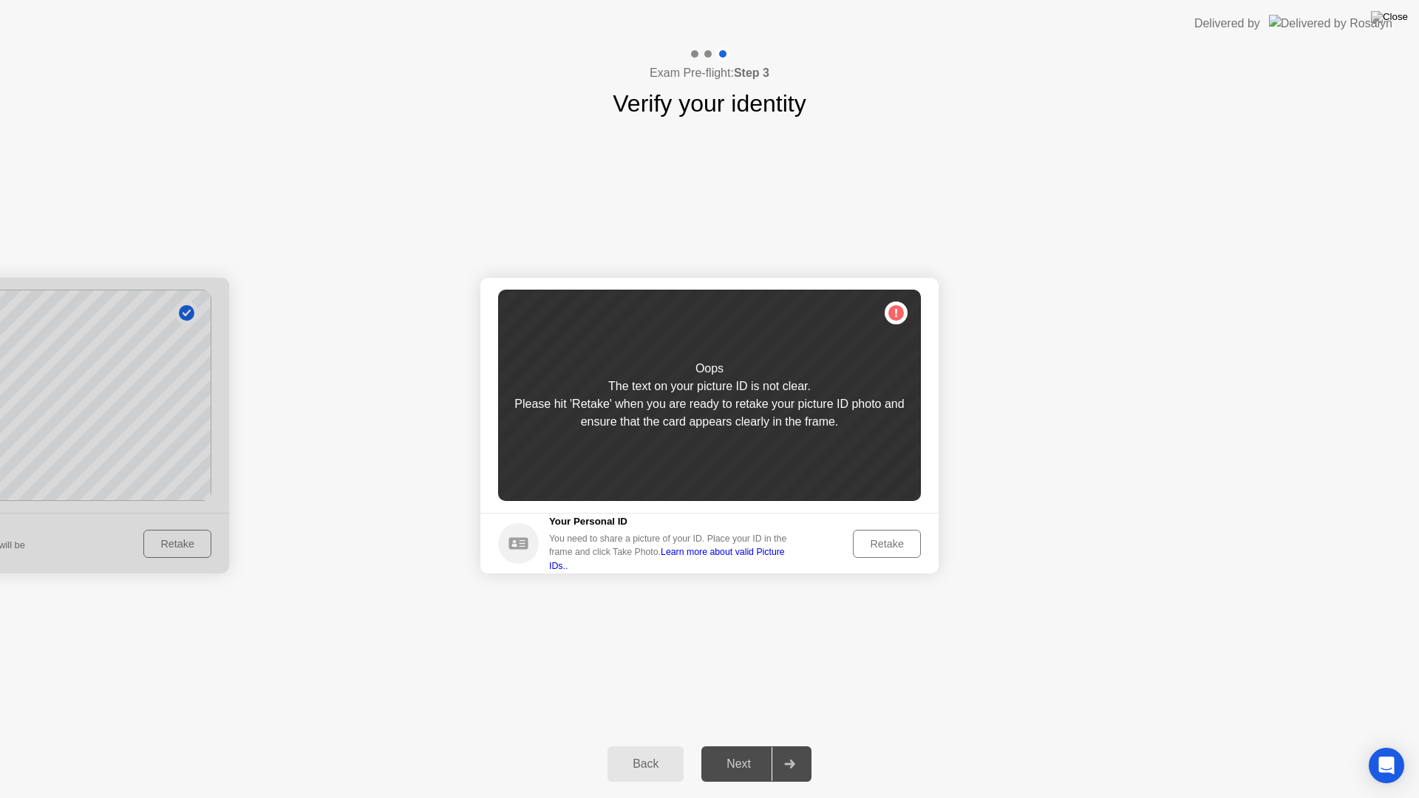
click at [907, 545] on div "Retake" at bounding box center [887, 544] width 58 height 12
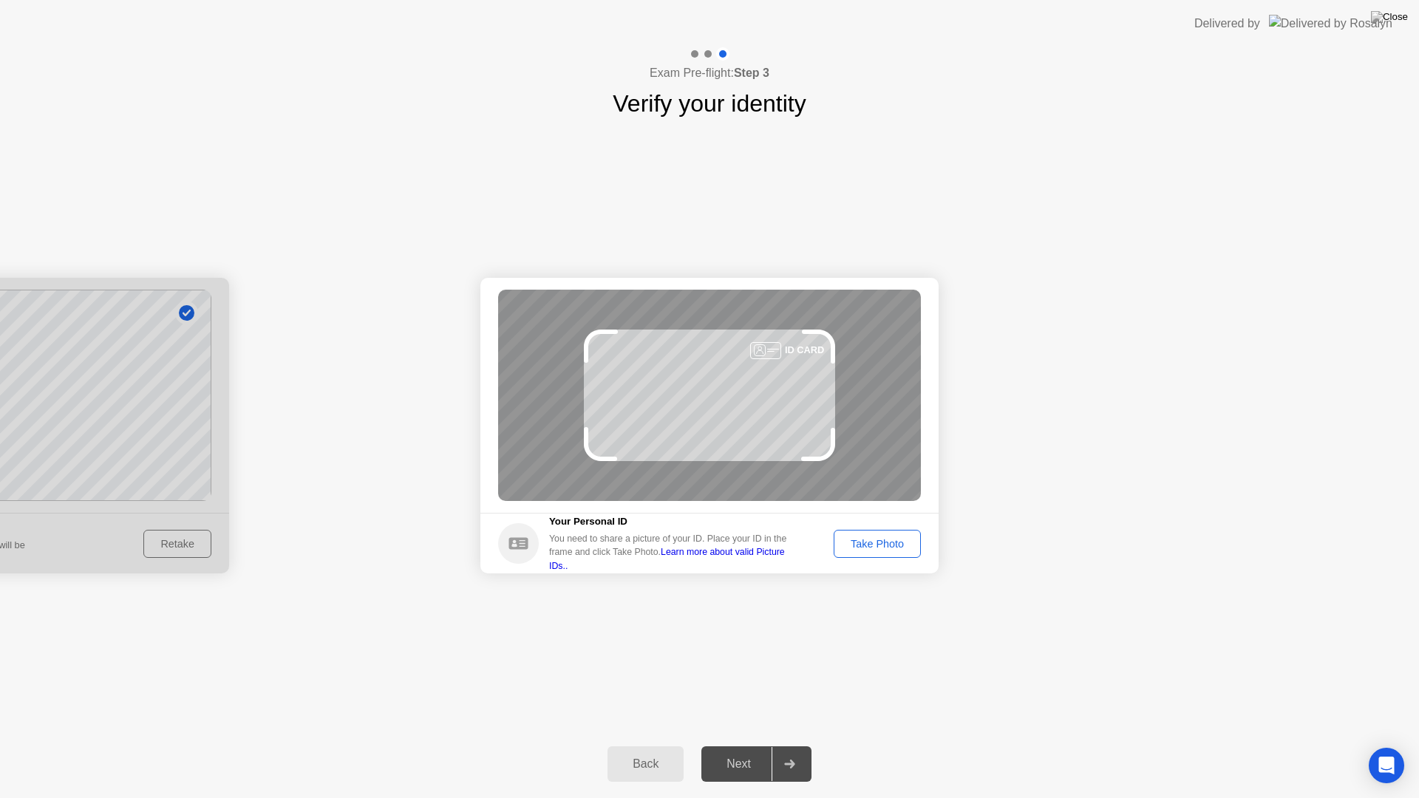
click at [907, 545] on div "Take Photo" at bounding box center [877, 544] width 77 height 12
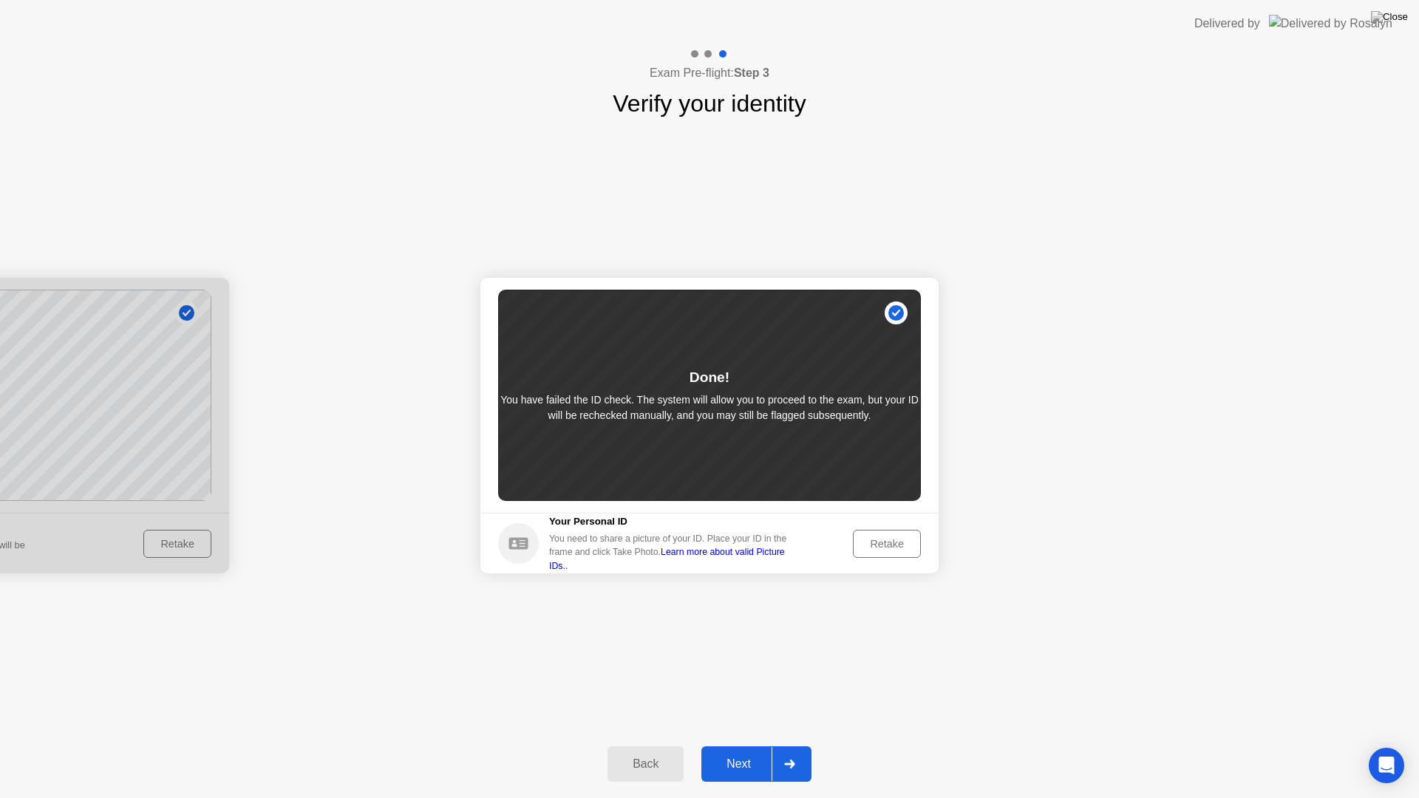
click at [779, 745] on div at bounding box center [788, 764] width 35 height 34
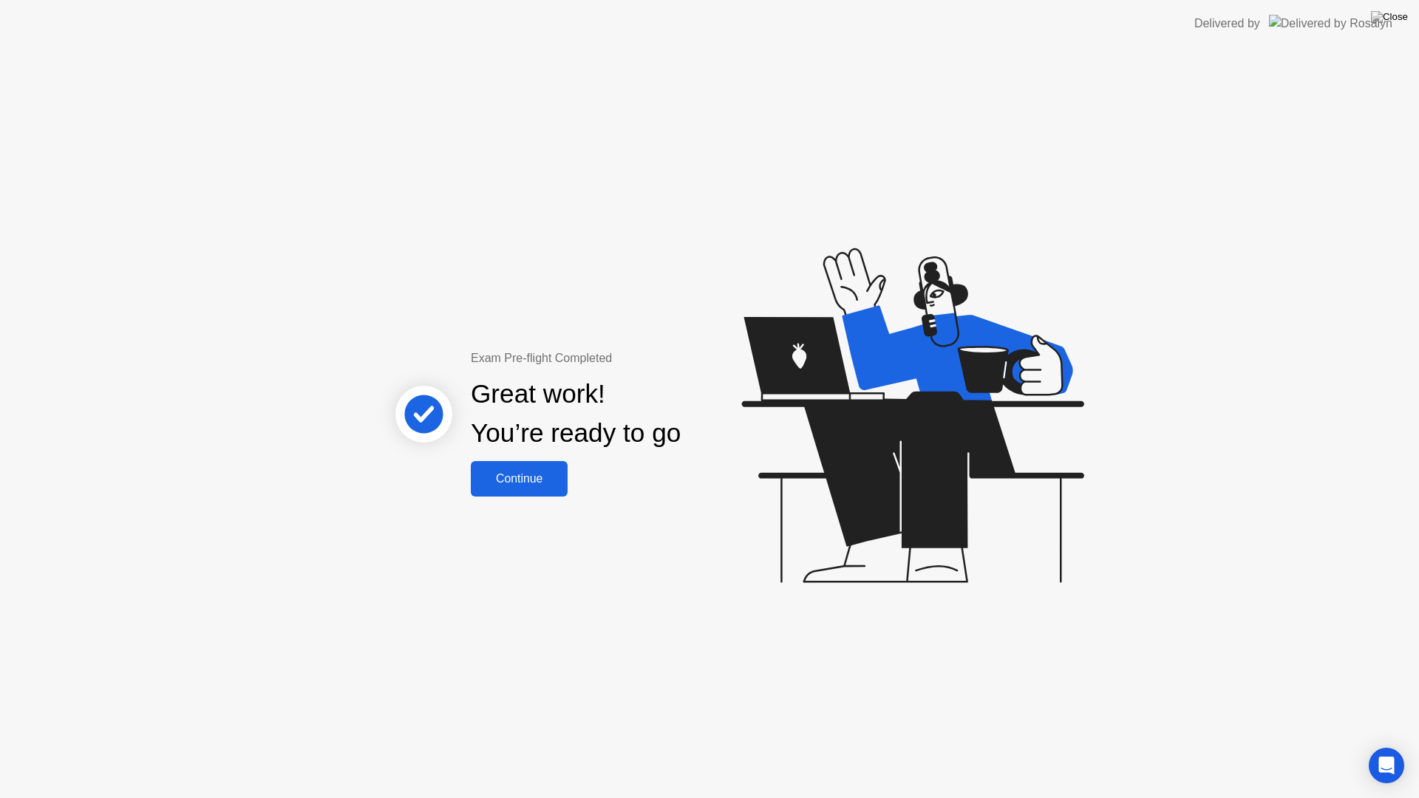
click at [512, 477] on div "Continue" at bounding box center [519, 478] width 88 height 13
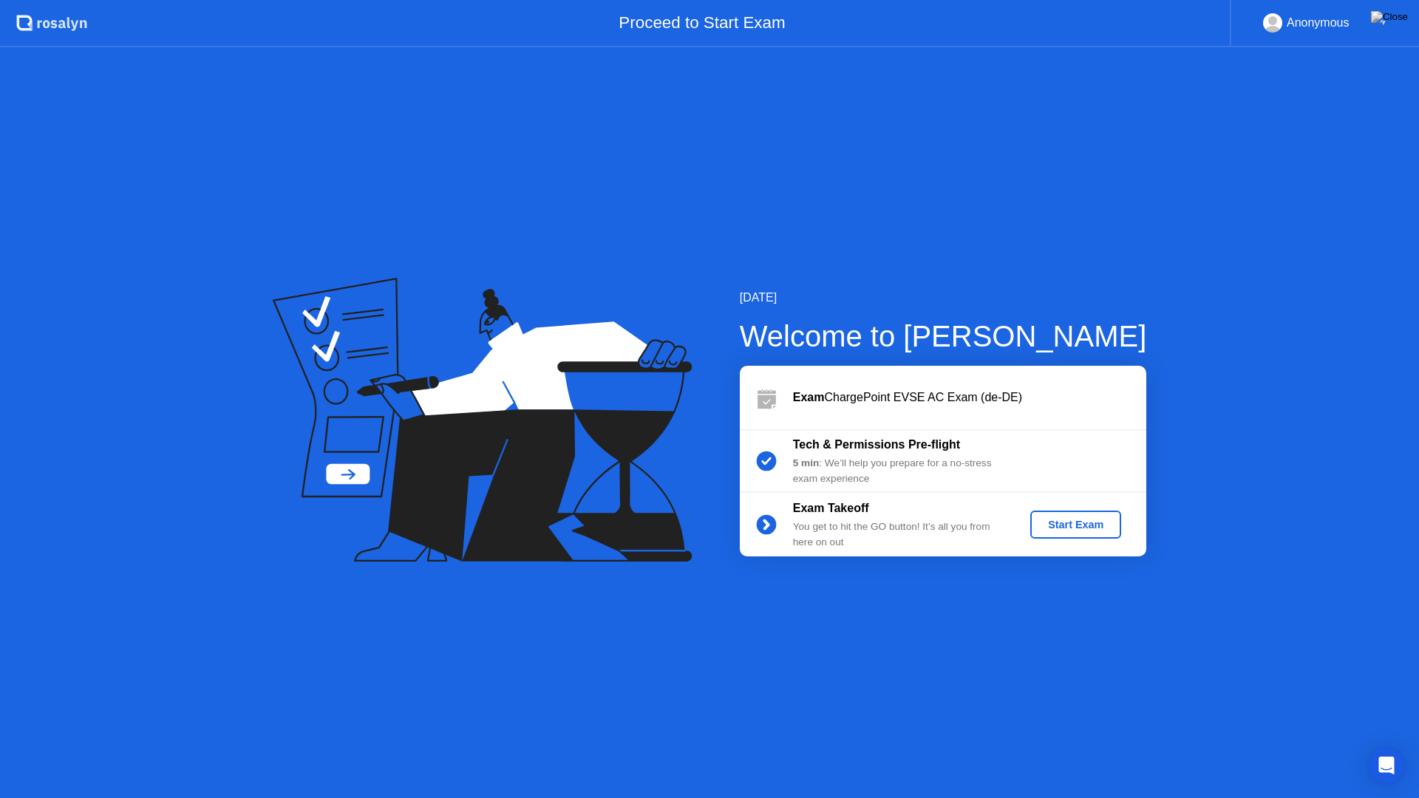
click at [1084, 524] on div "Start Exam" at bounding box center [1075, 525] width 79 height 12
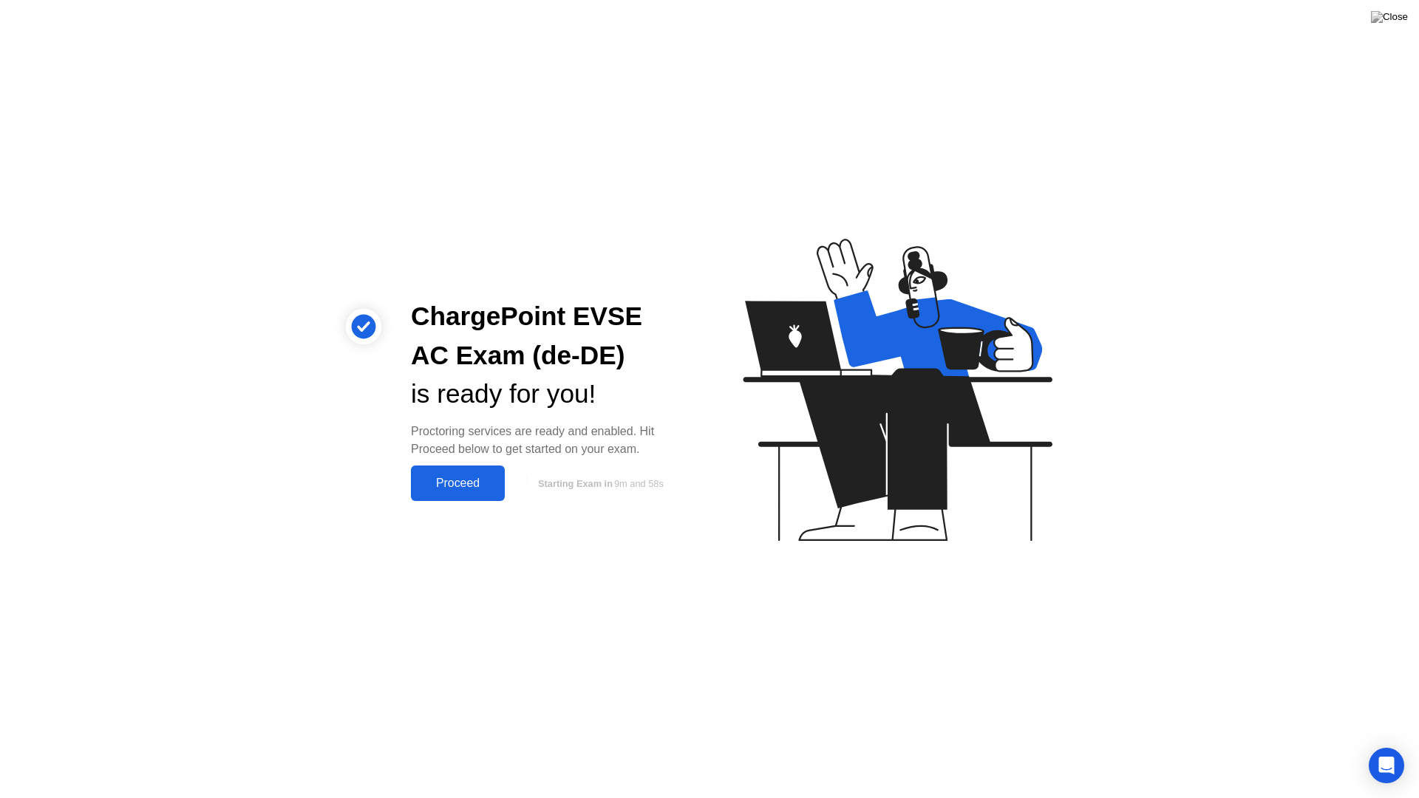
click at [478, 484] on div "Proceed" at bounding box center [457, 483] width 85 height 13
